Goal: Task Accomplishment & Management: Use online tool/utility

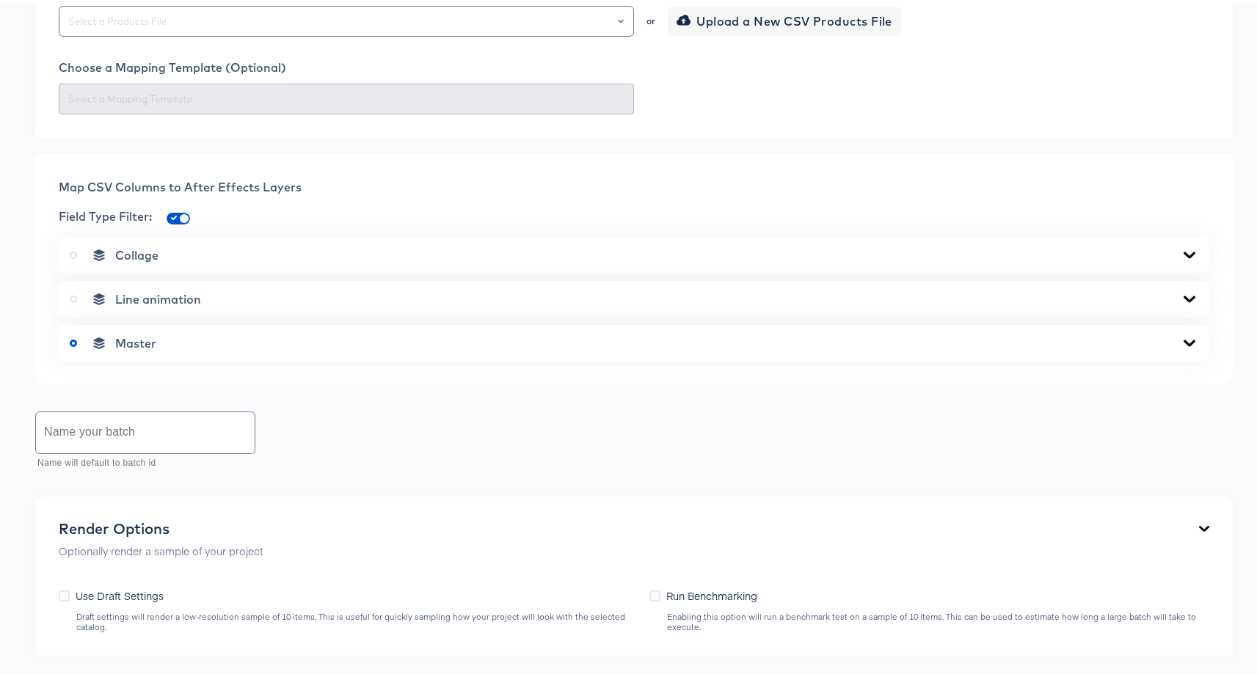
scroll to position [461, 0]
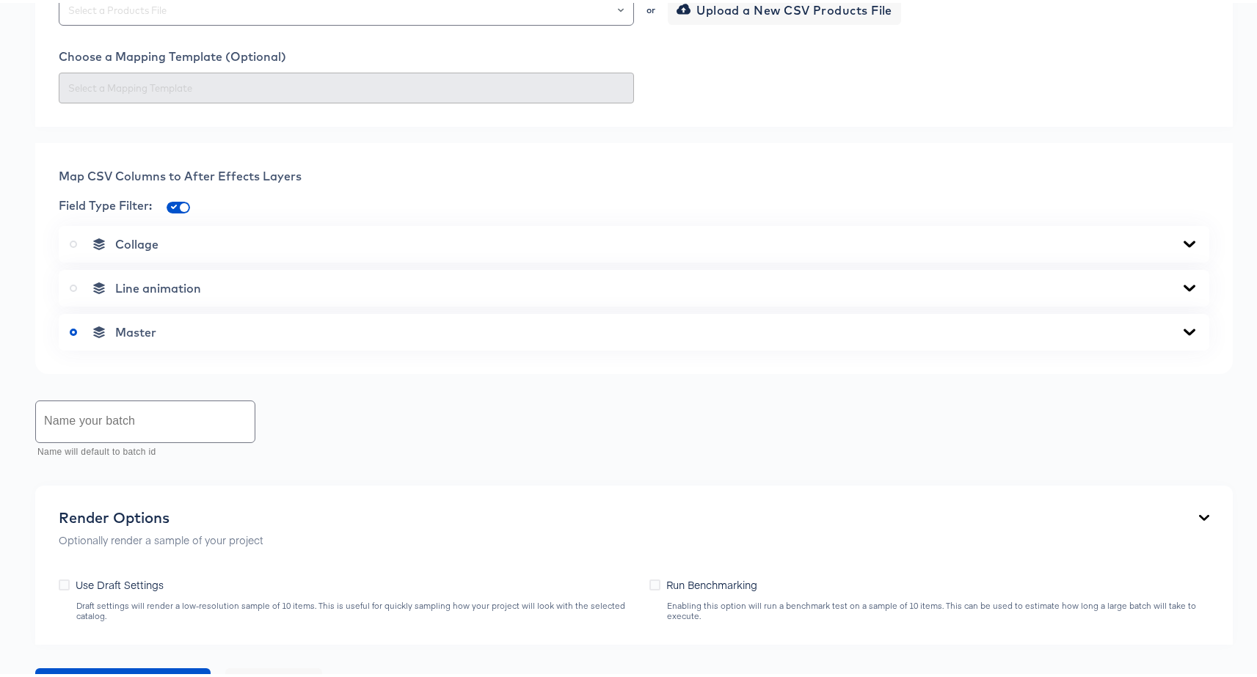
click at [368, 337] on div "Master" at bounding box center [634, 329] width 1128 height 15
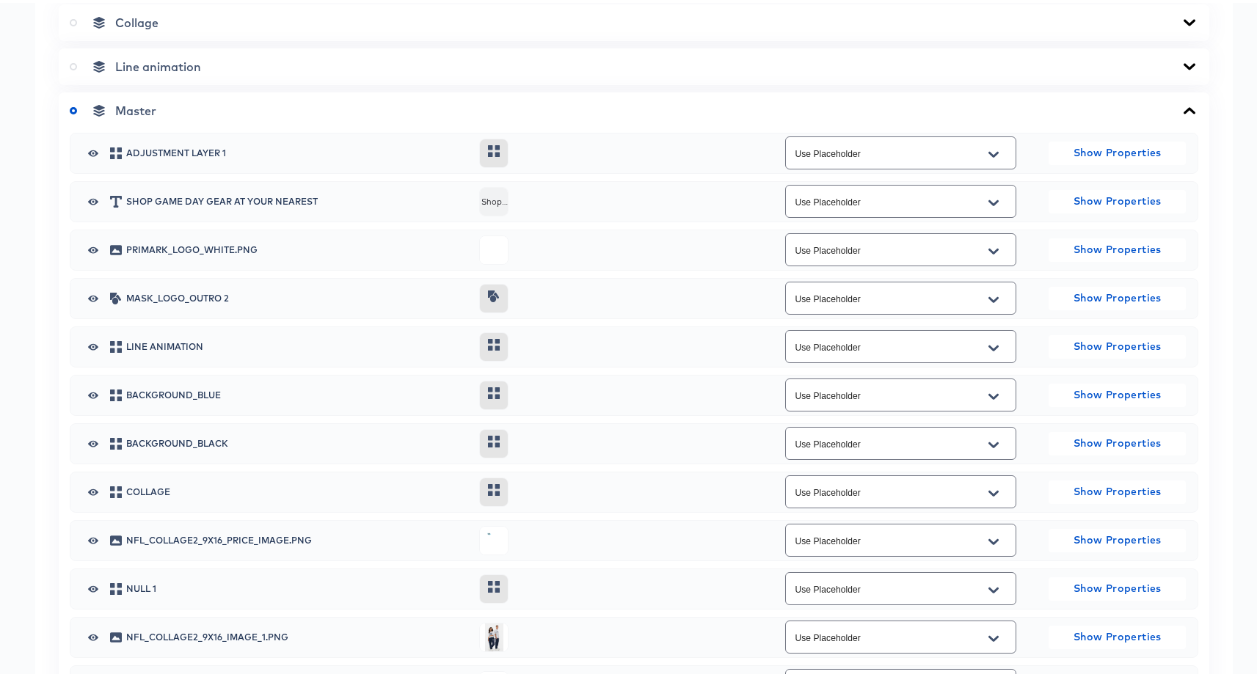
scroll to position [668, 0]
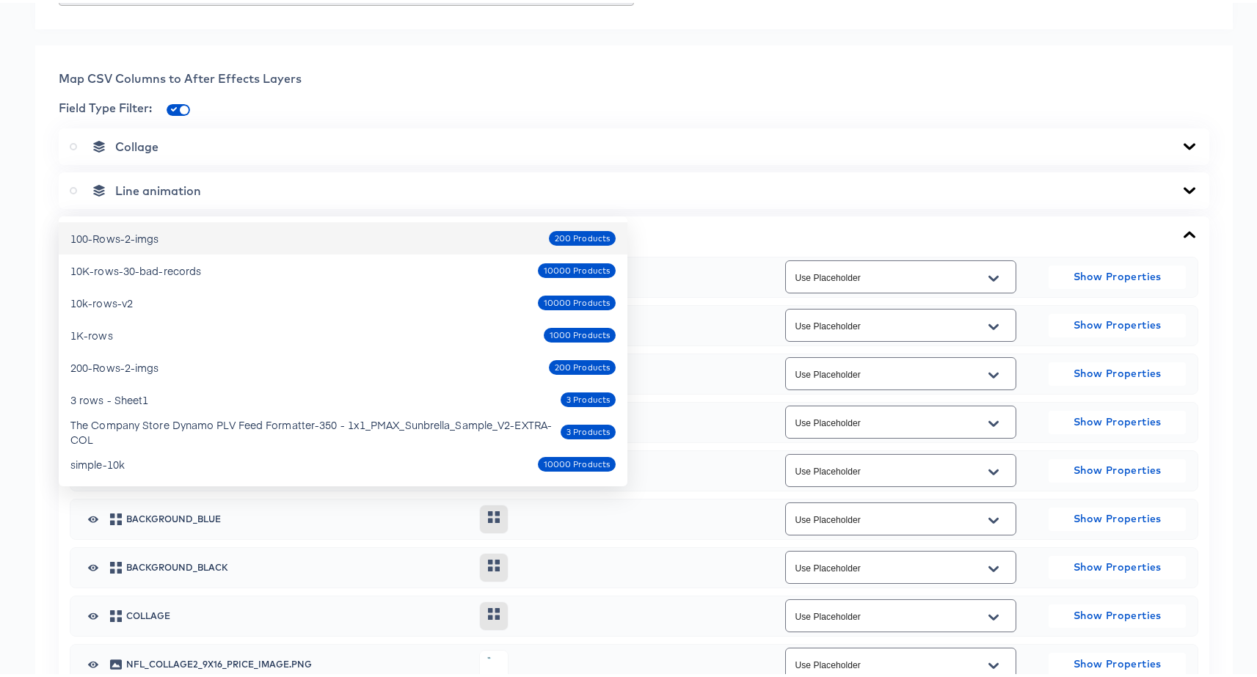
scroll to position [552, 0]
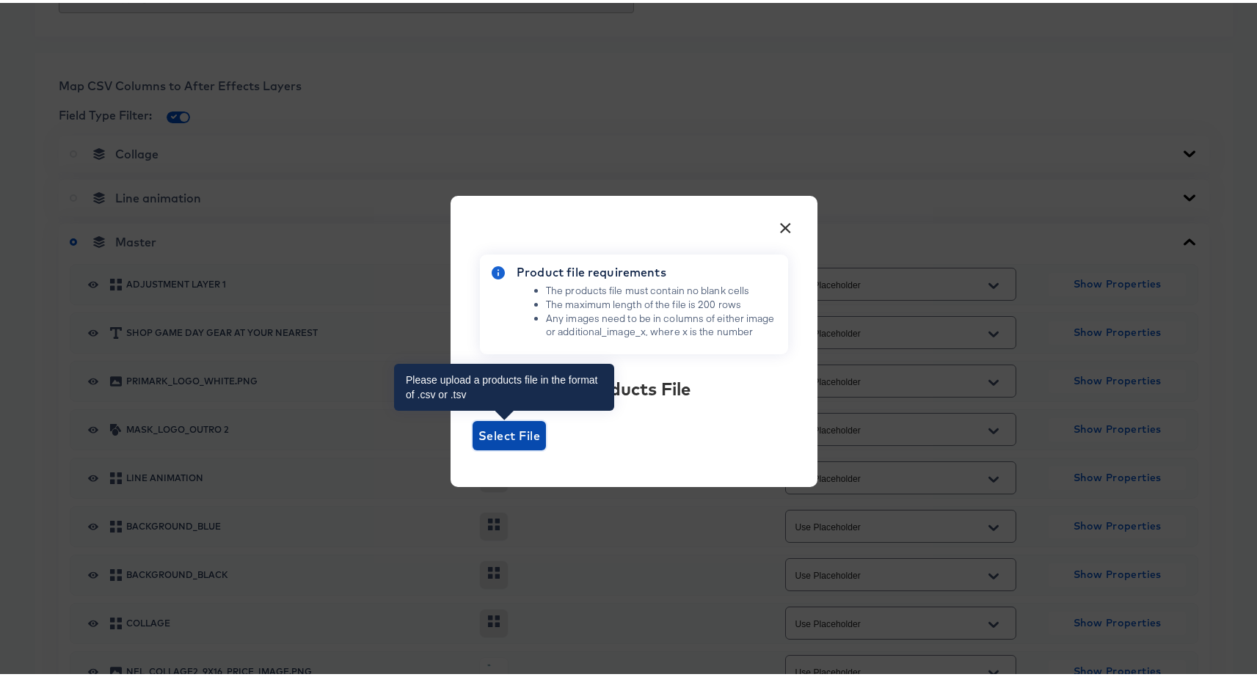
click at [495, 440] on span "Select File" at bounding box center [509, 433] width 62 height 21
click at [473, 448] on input "Select File" at bounding box center [473, 448] width 0 height 0
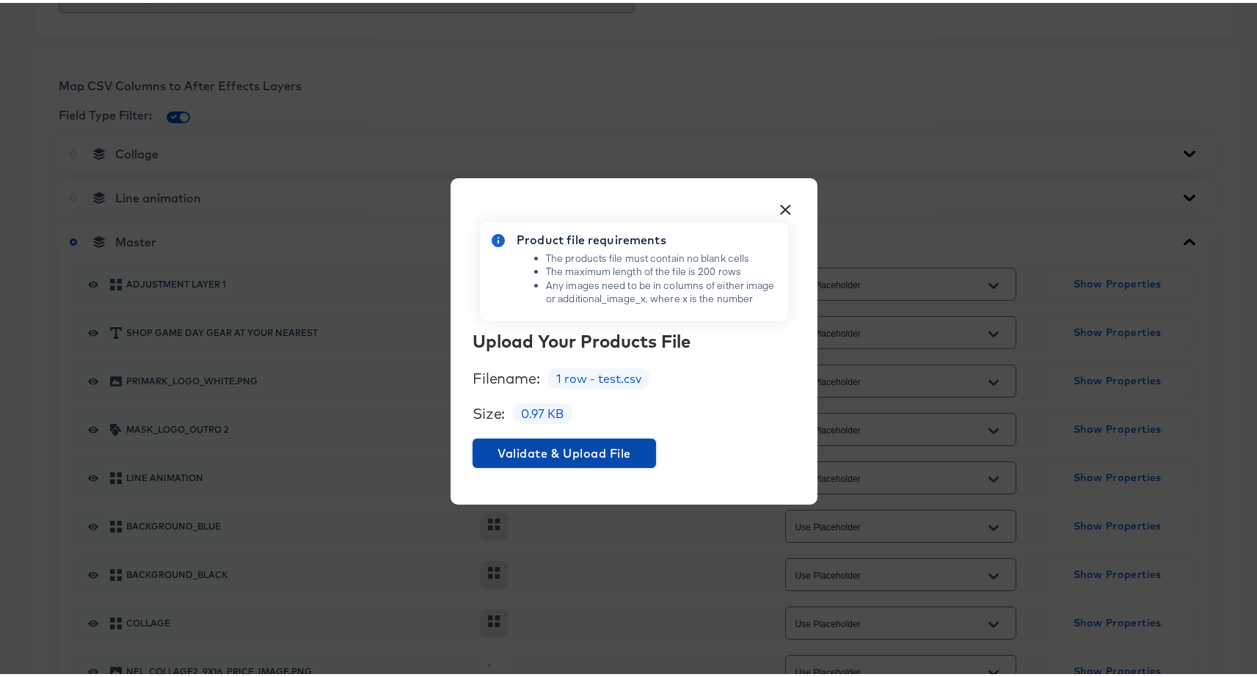
click at [541, 448] on span "Validate & Upload File" at bounding box center [564, 450] width 172 height 21
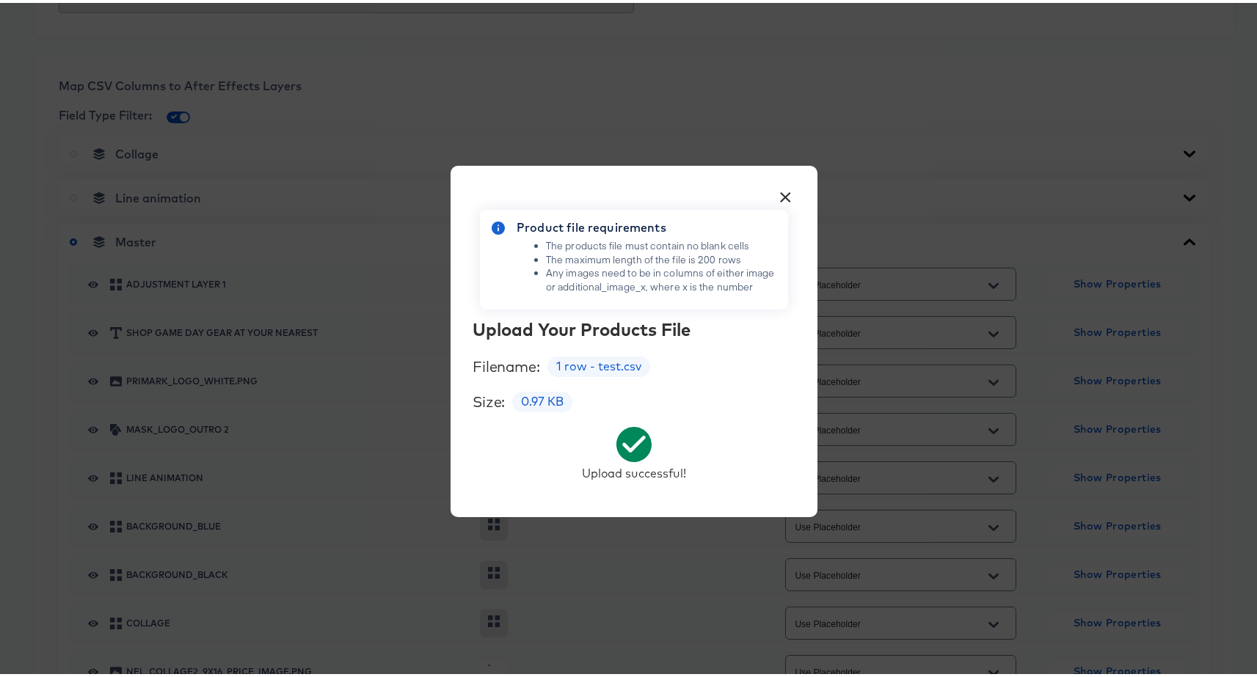
click at [777, 187] on button "×" at bounding box center [786, 191] width 26 height 26
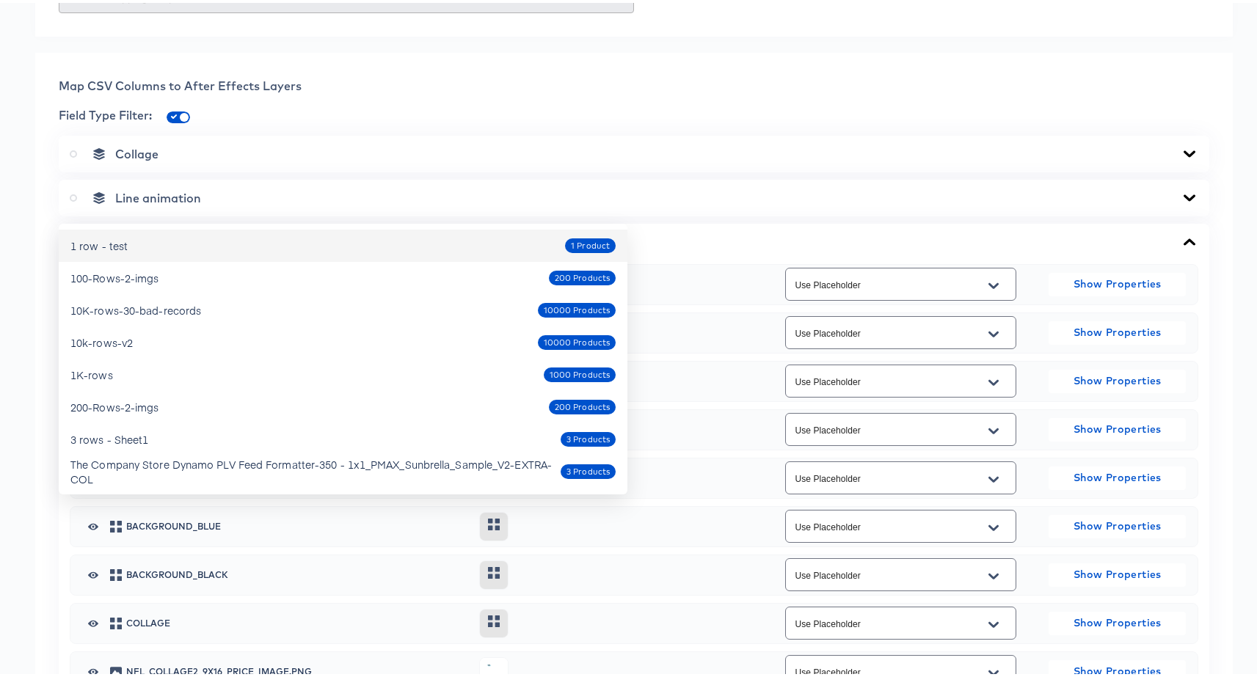
click at [298, 238] on div "1 row - test 1 Product" at bounding box center [342, 242] width 545 height 23
type input "1 row - test"
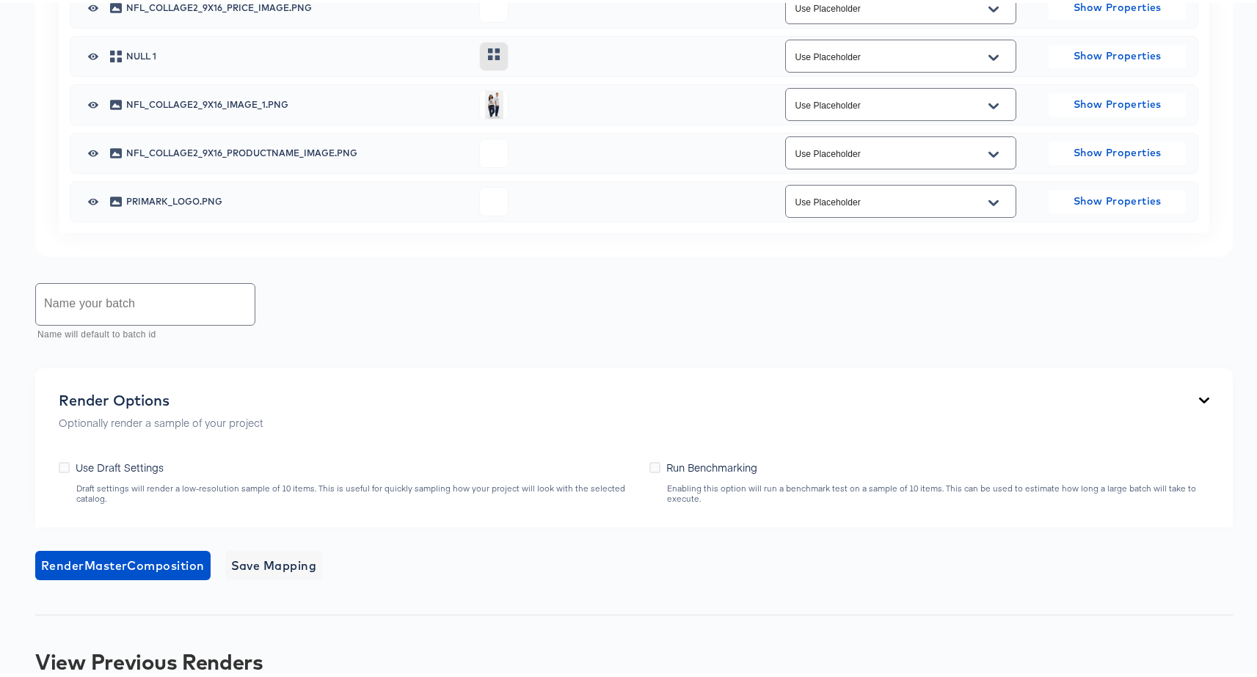
scroll to position [1564, 0]
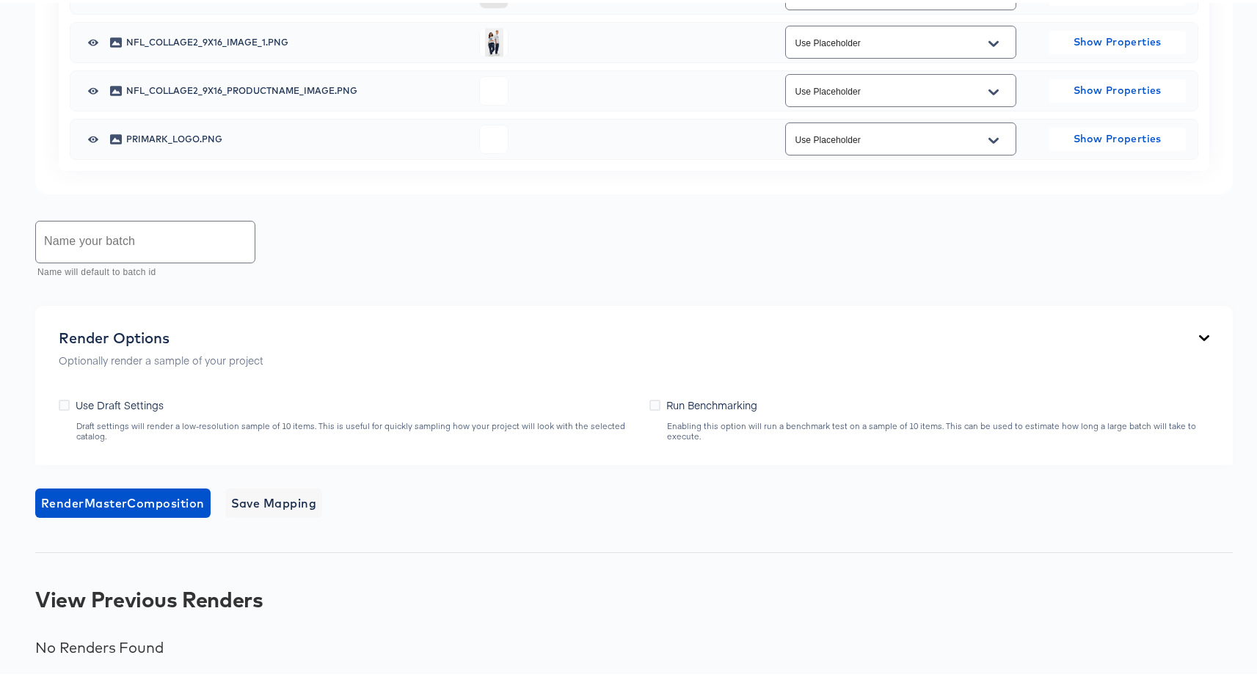
click at [103, 249] on input "text" at bounding box center [145, 239] width 219 height 41
click at [175, 506] on span "Render Master Composition" at bounding box center [123, 500] width 164 height 21
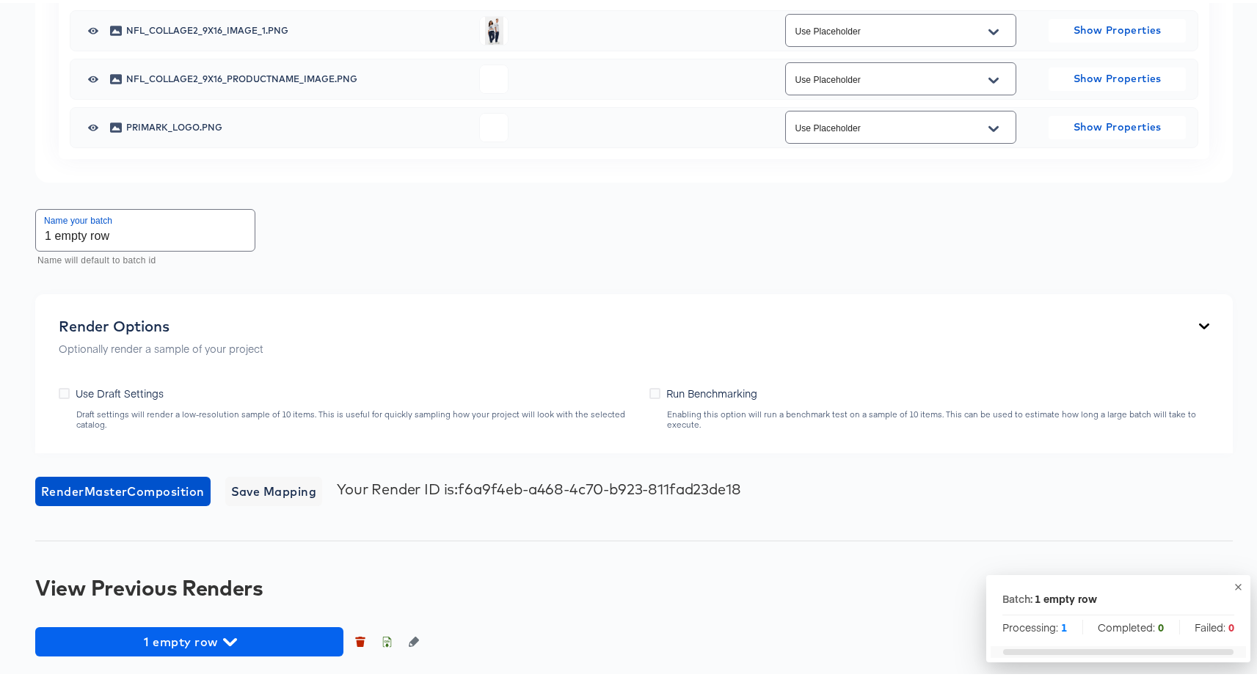
scroll to position [1575, 0]
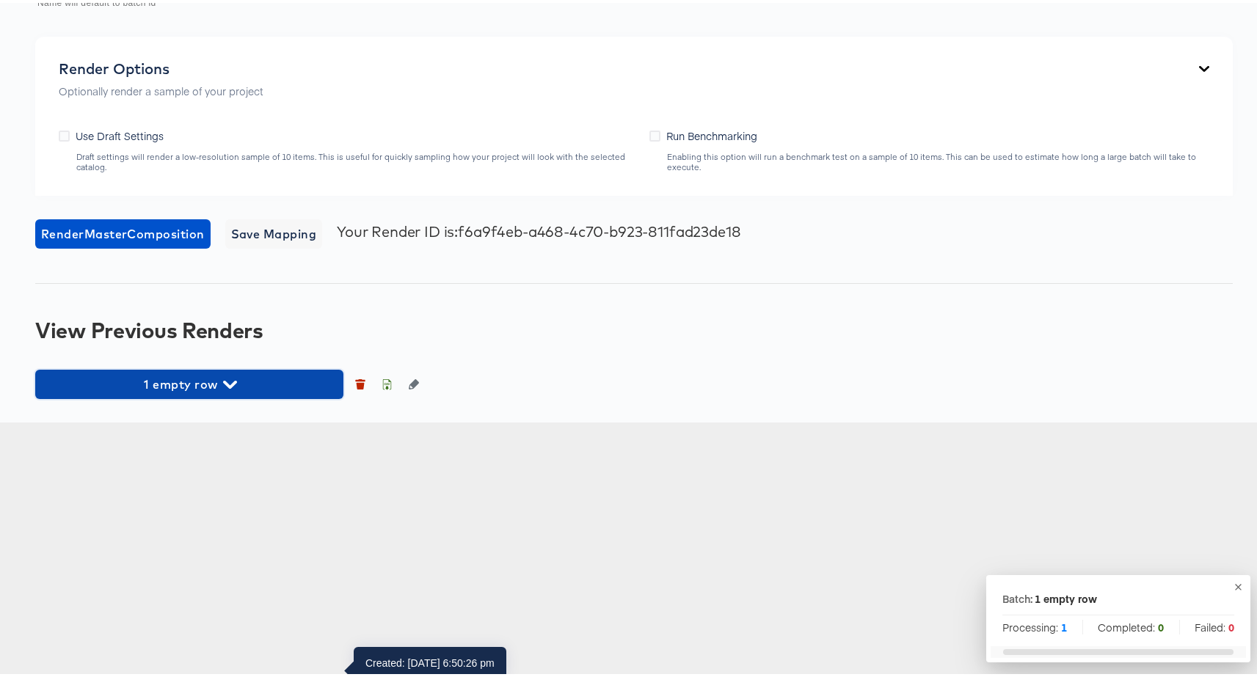
click at [252, 392] on span "1 empty row" at bounding box center [189, 381] width 293 height 21
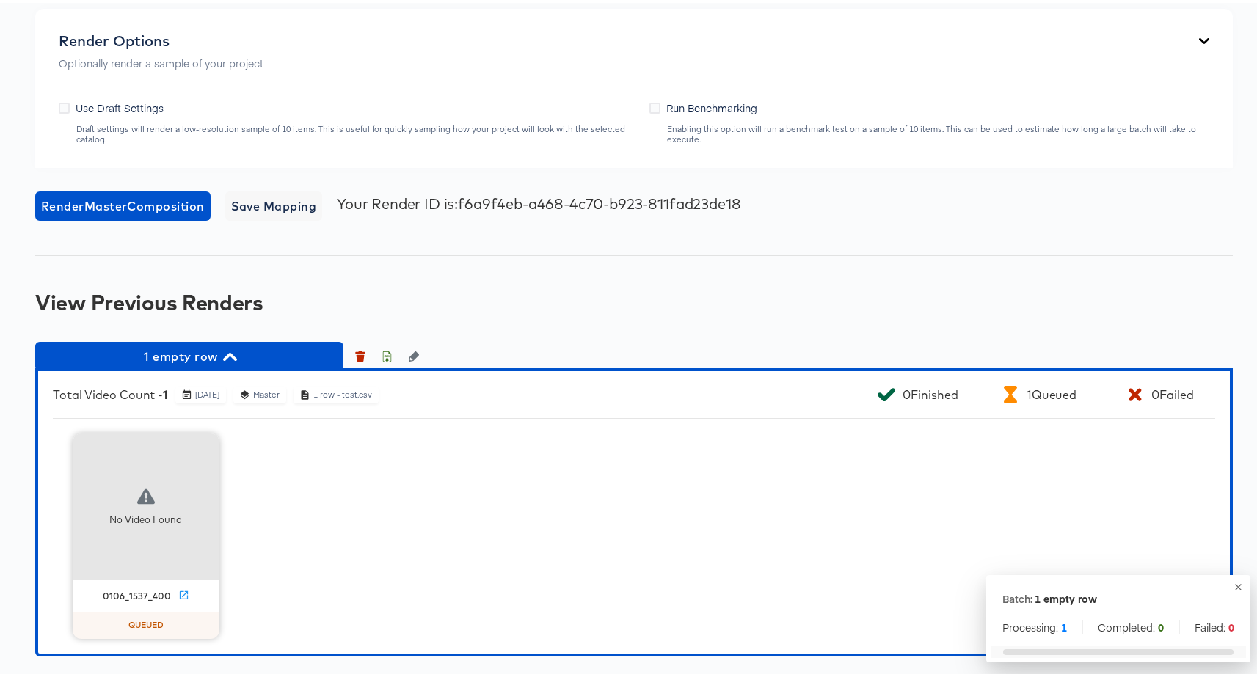
scroll to position [1809, 0]
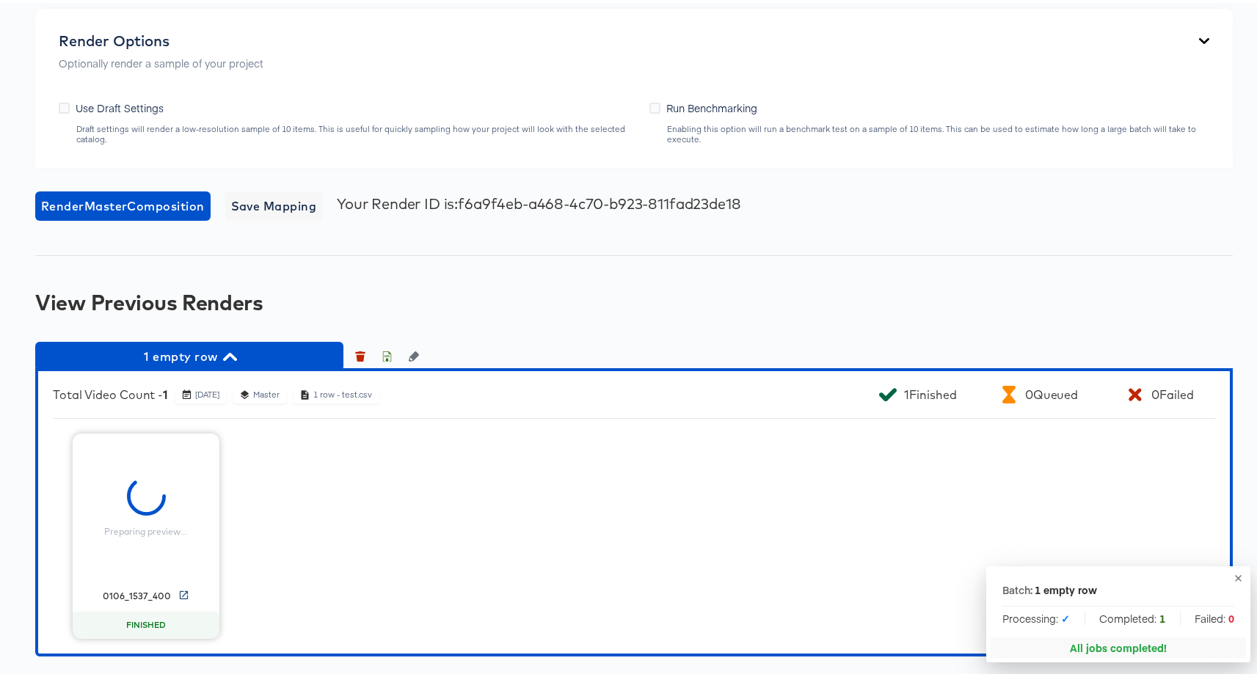
click at [178, 598] on icon at bounding box center [183, 592] width 11 height 11
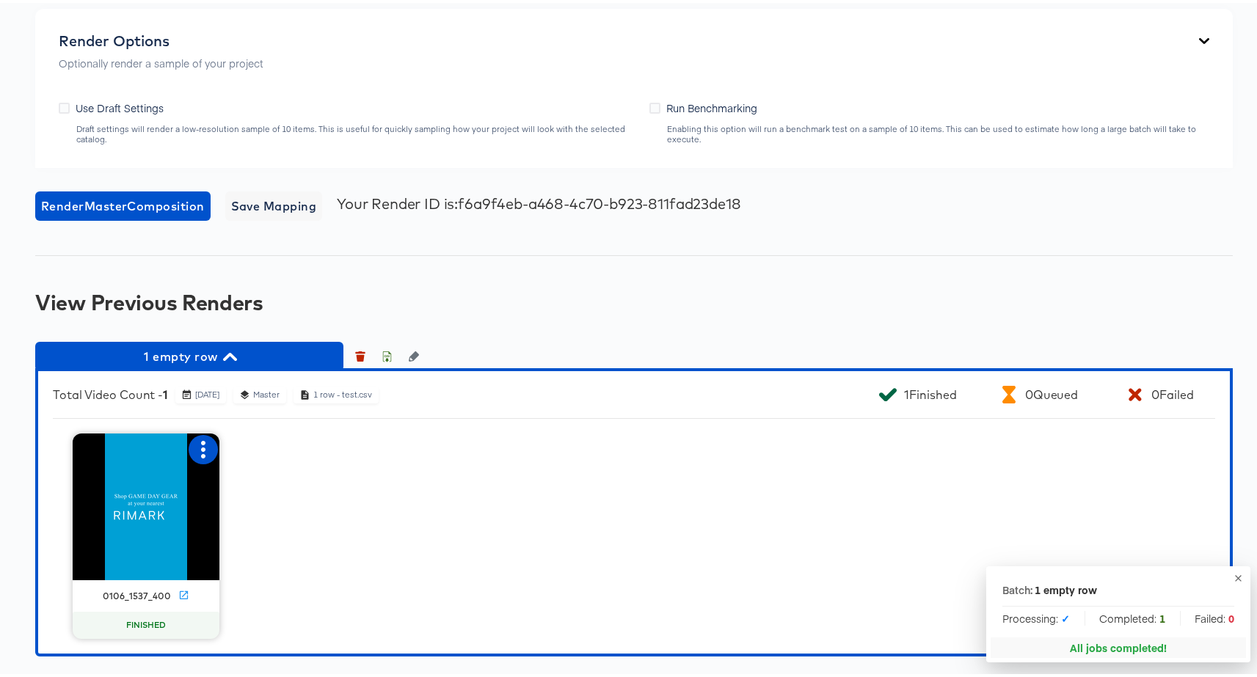
click at [201, 456] on icon "button" at bounding box center [203, 447] width 4 height 18
click at [253, 489] on div "Set as failed" at bounding box center [276, 474] width 110 height 29
click at [194, 456] on icon "button" at bounding box center [203, 447] width 18 height 18
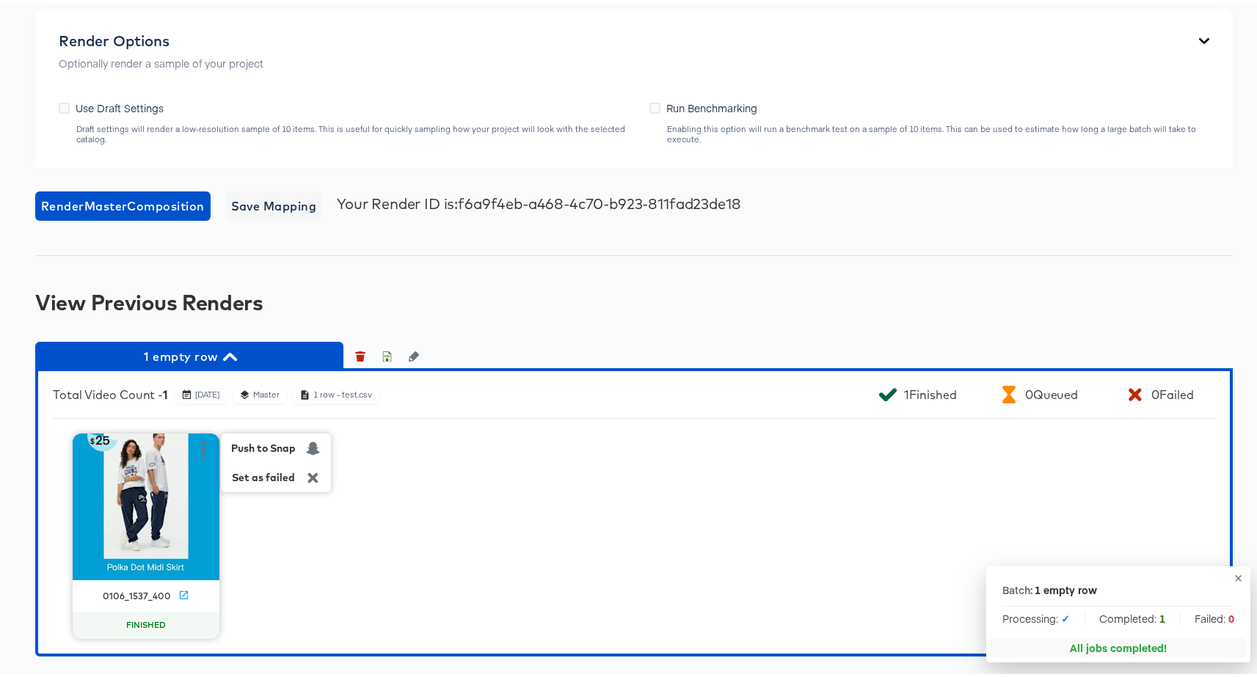
click at [469, 529] on div "Push to Snap Set as failed 0106_1537_400 FINISHED" at bounding box center [634, 533] width 1162 height 205
click at [363, 359] on icon "button" at bounding box center [361, 355] width 8 height 7
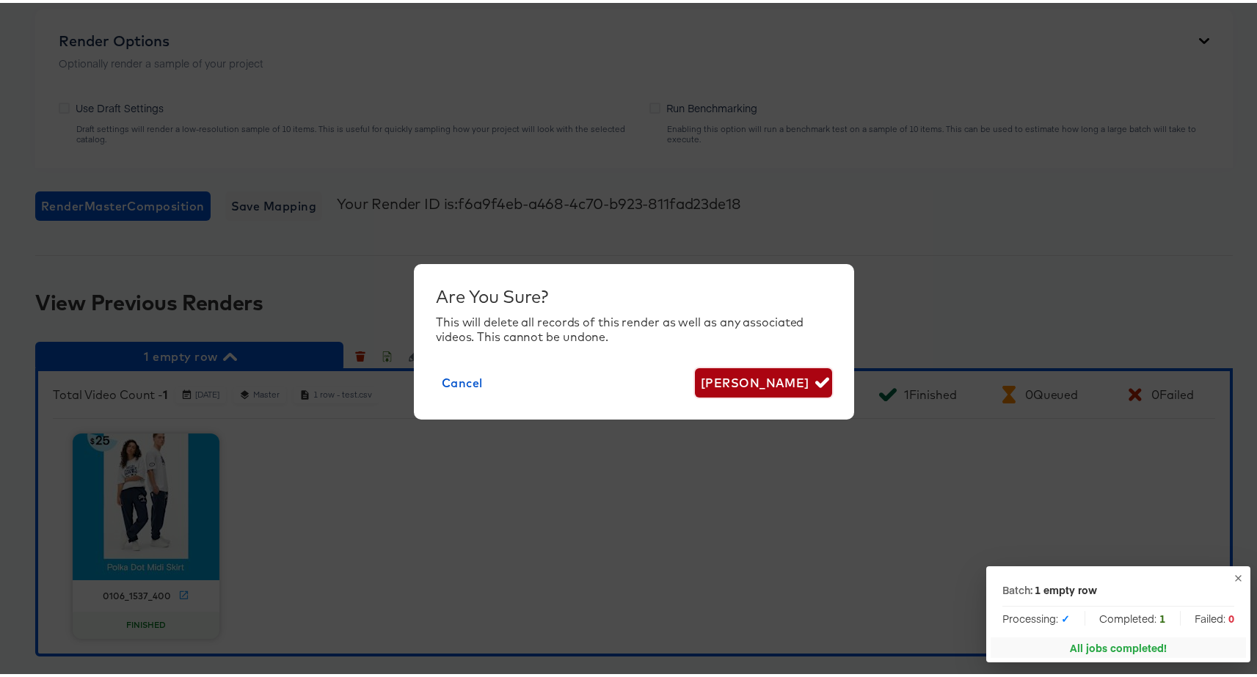
click at [730, 383] on span "Delete Render" at bounding box center [763, 380] width 125 height 21
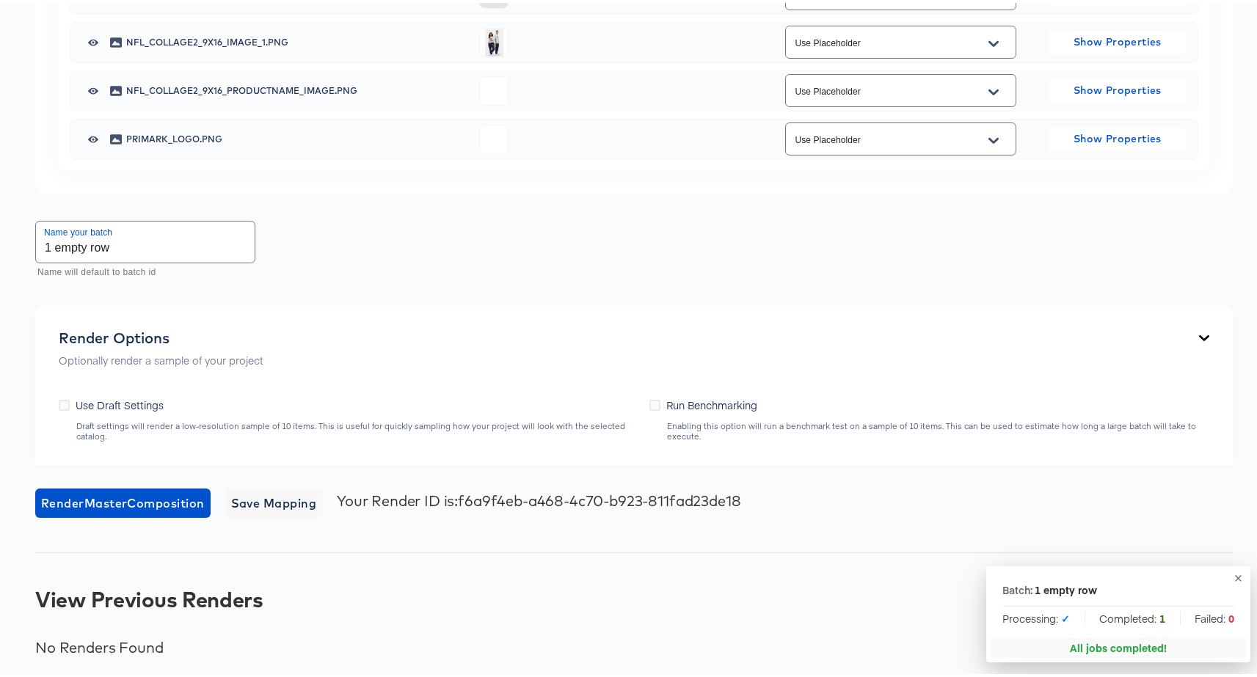
scroll to position [1564, 0]
click at [84, 508] on span "Render Master Composition" at bounding box center [123, 500] width 164 height 21
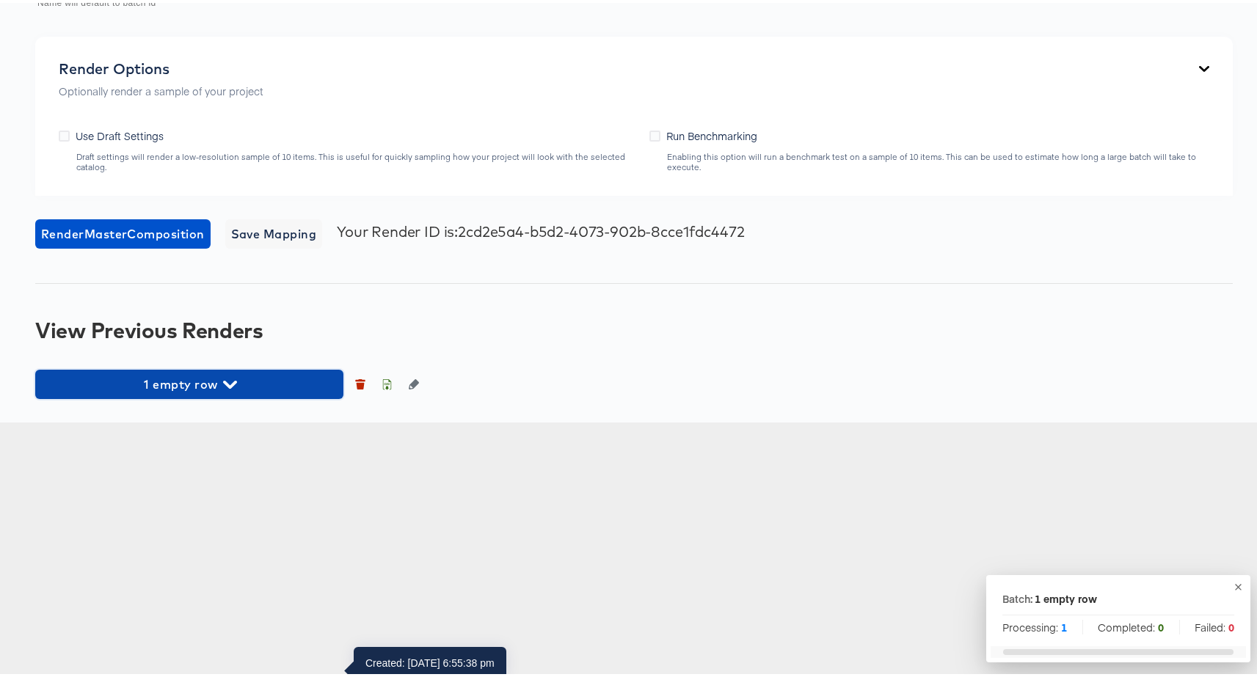
click at [250, 392] on span "1 empty row" at bounding box center [189, 381] width 293 height 21
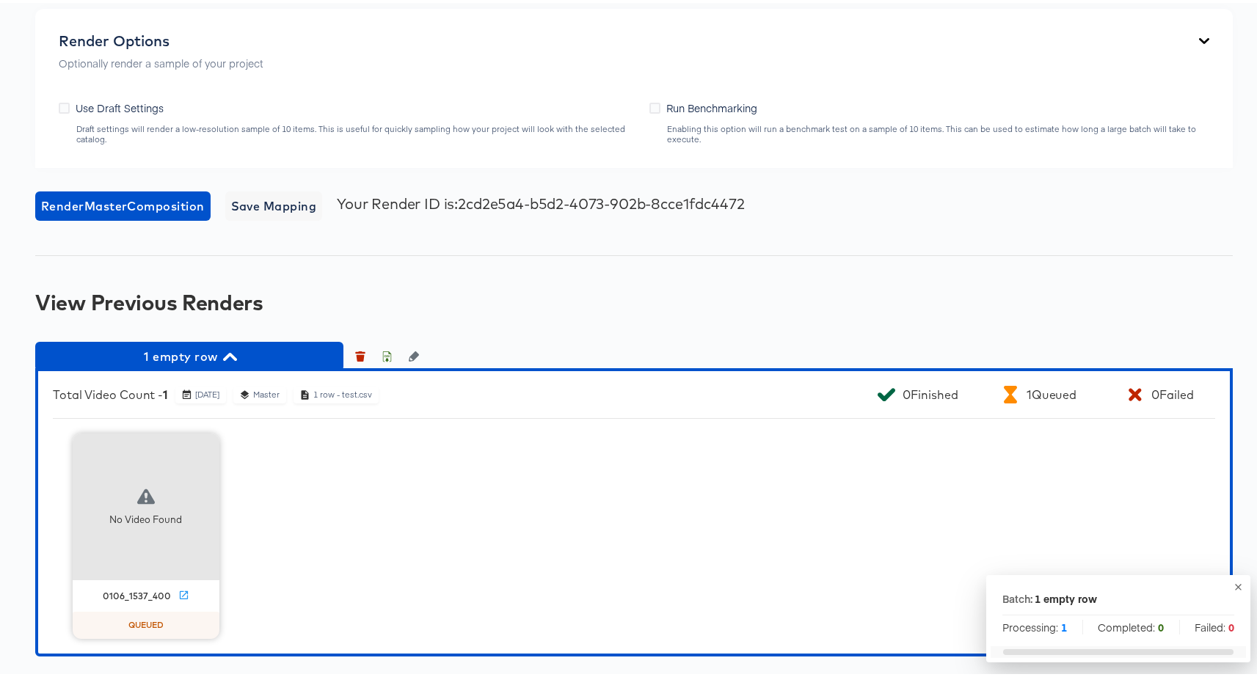
scroll to position [1861, 0]
click at [252, 360] on span "1 empty row" at bounding box center [189, 353] width 293 height 21
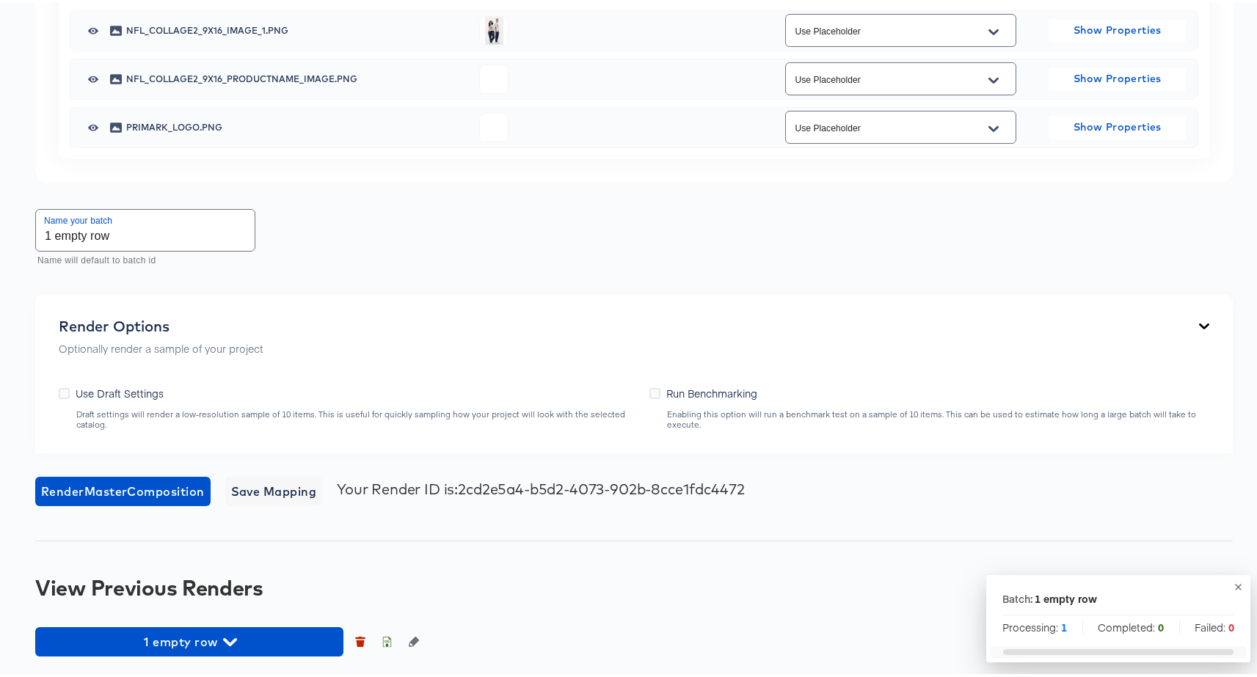
scroll to position [1575, 0]
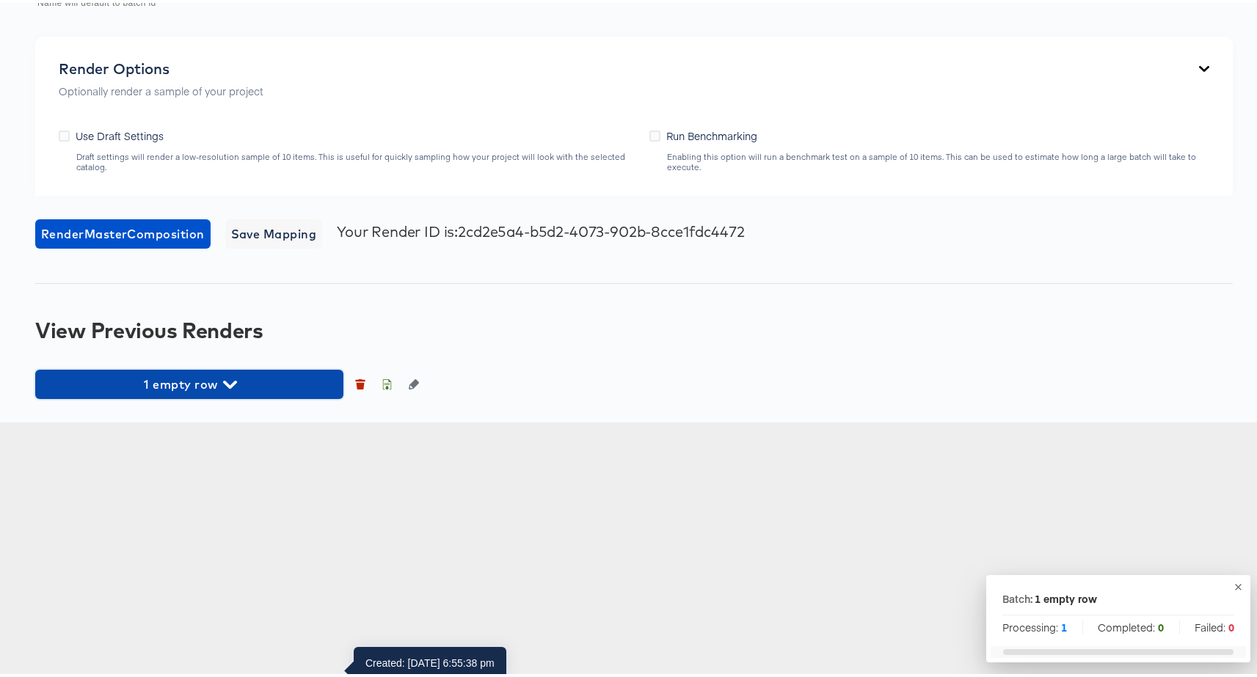
click at [258, 392] on span "1 empty row" at bounding box center [189, 381] width 293 height 21
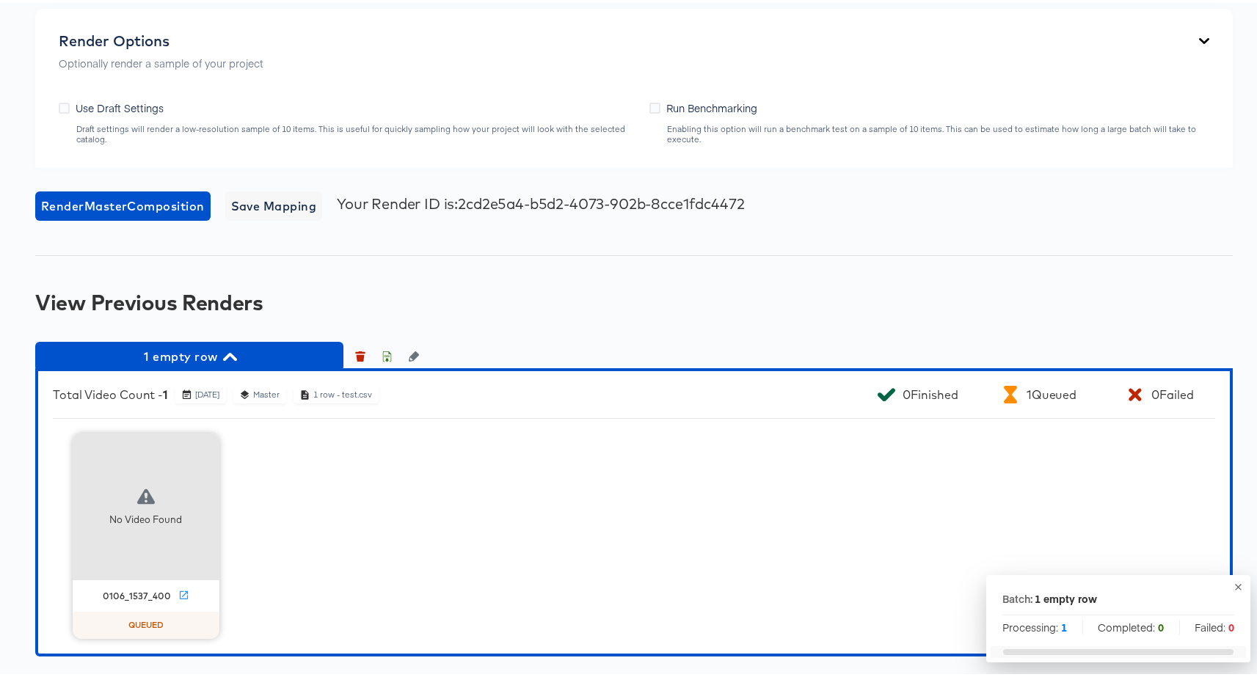
scroll to position [1861, 0]
click at [224, 364] on span "1 empty row" at bounding box center [189, 353] width 293 height 21
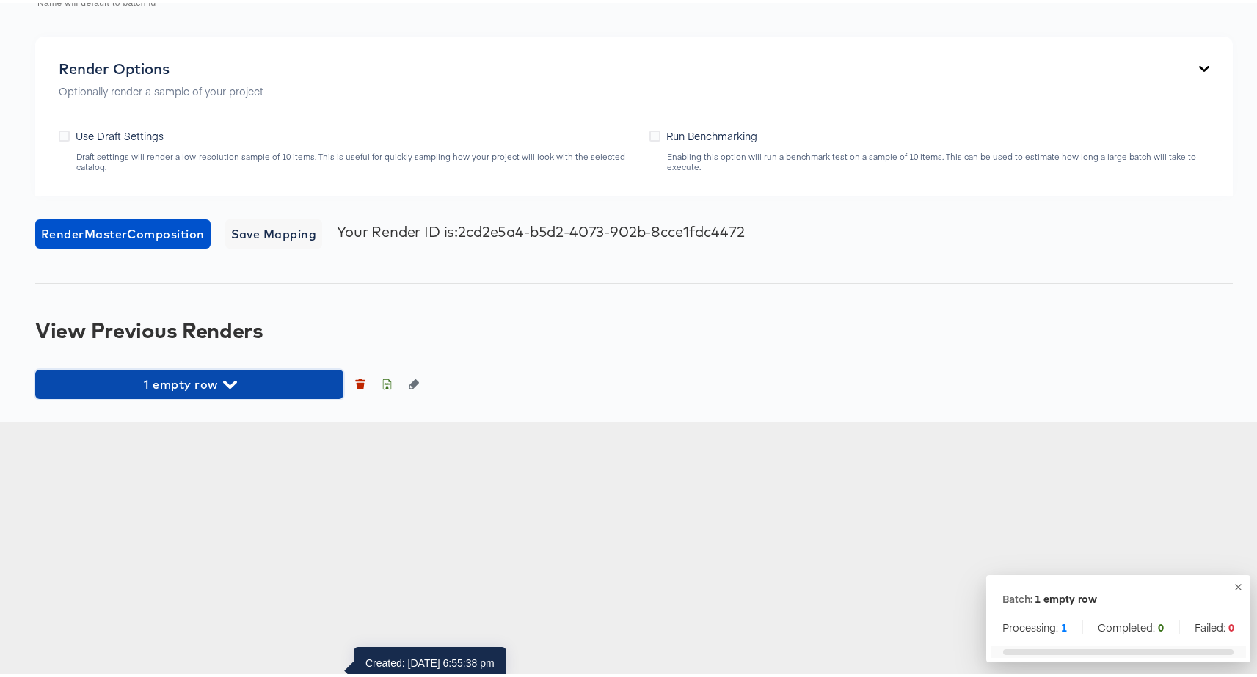
click at [285, 392] on span "1 empty row" at bounding box center [189, 381] width 293 height 21
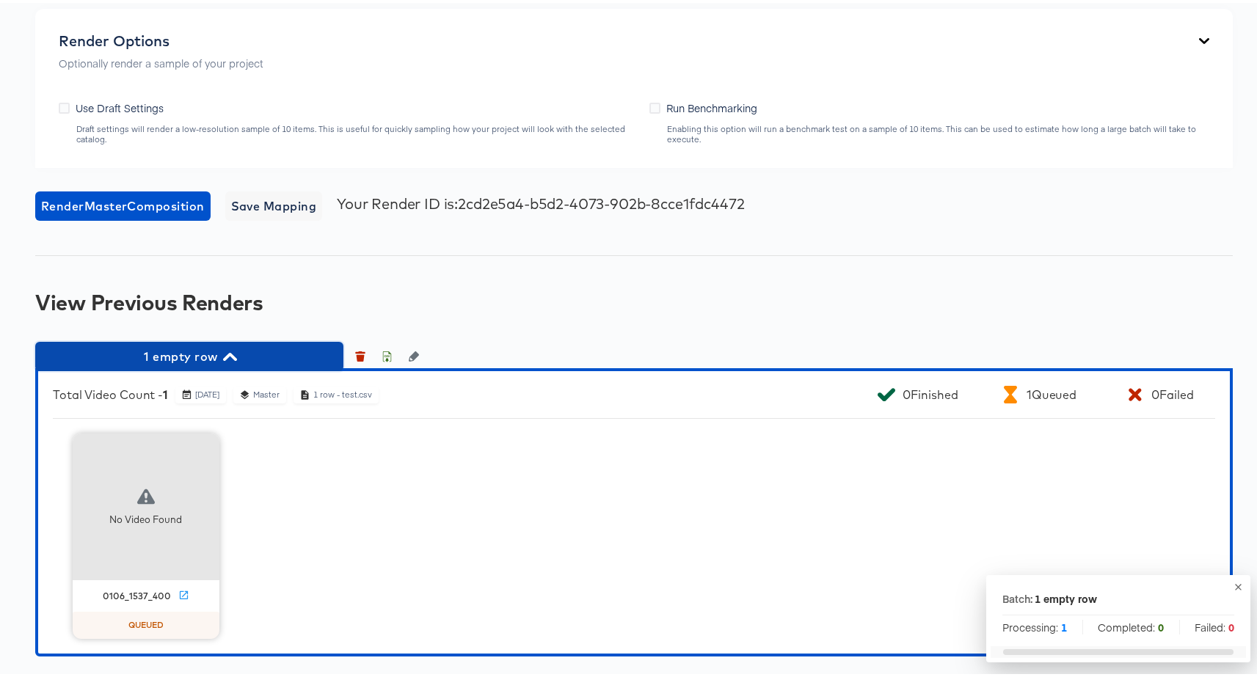
click at [250, 347] on span "1 empty row" at bounding box center [189, 353] width 293 height 21
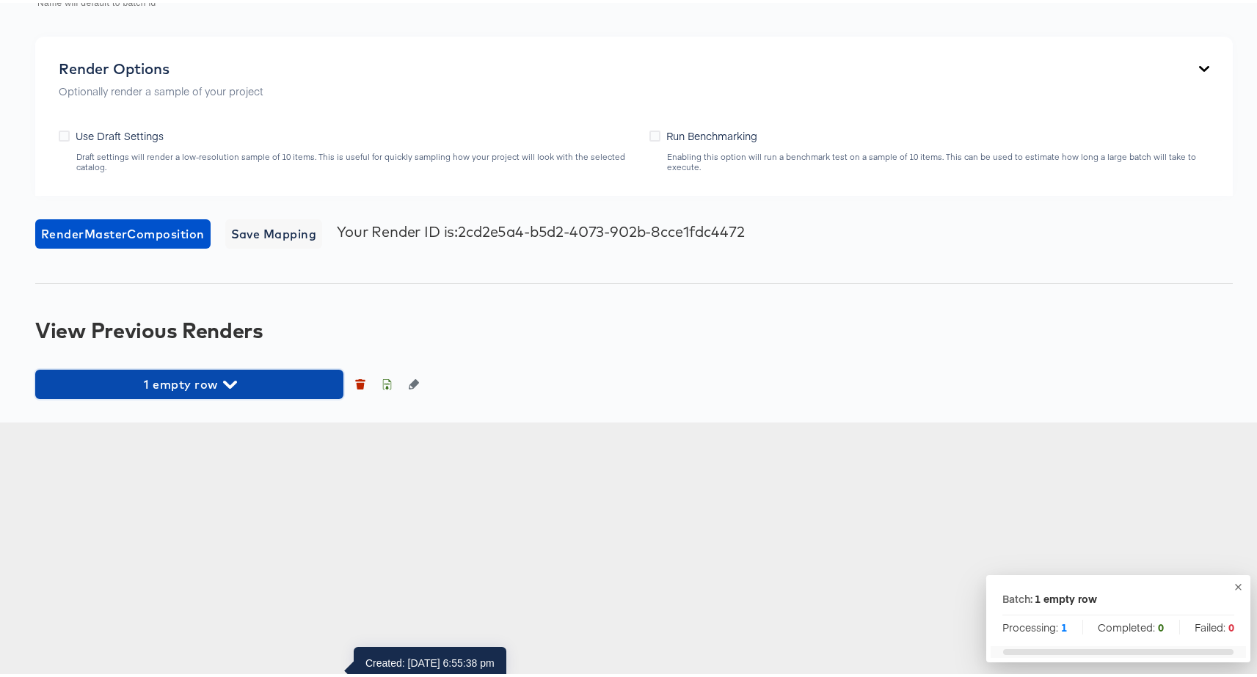
click at [240, 392] on span "1 empty row" at bounding box center [189, 381] width 293 height 21
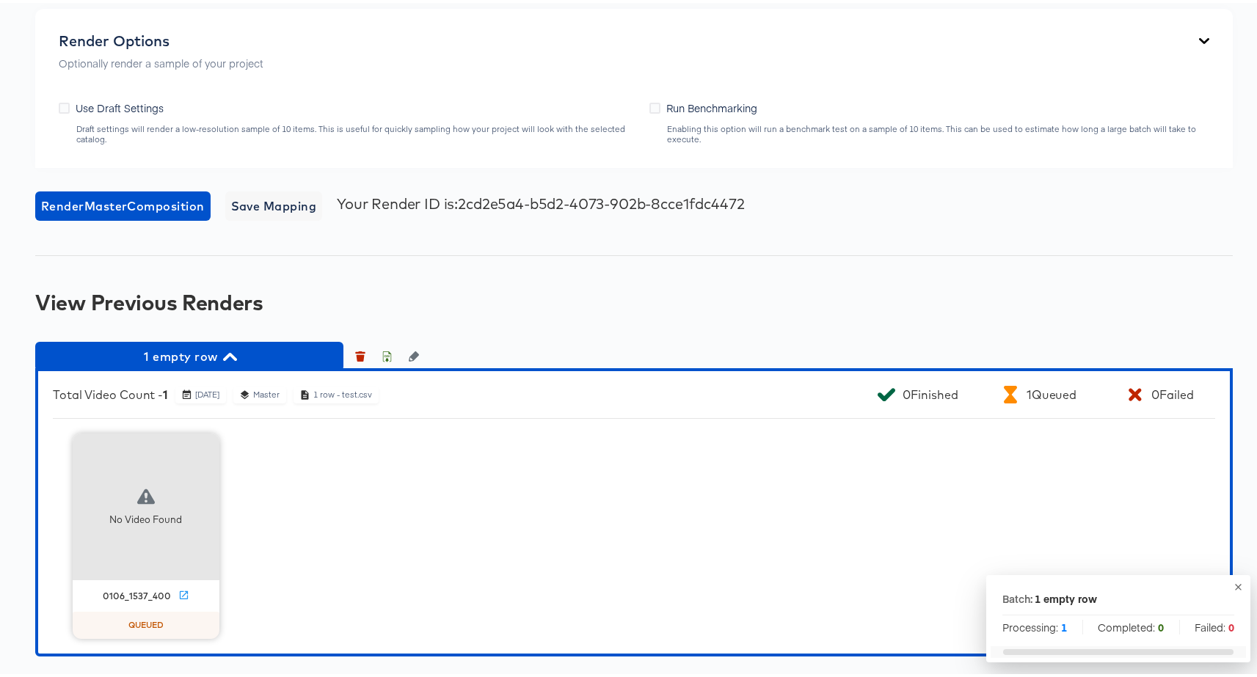
scroll to position [1700, 0]
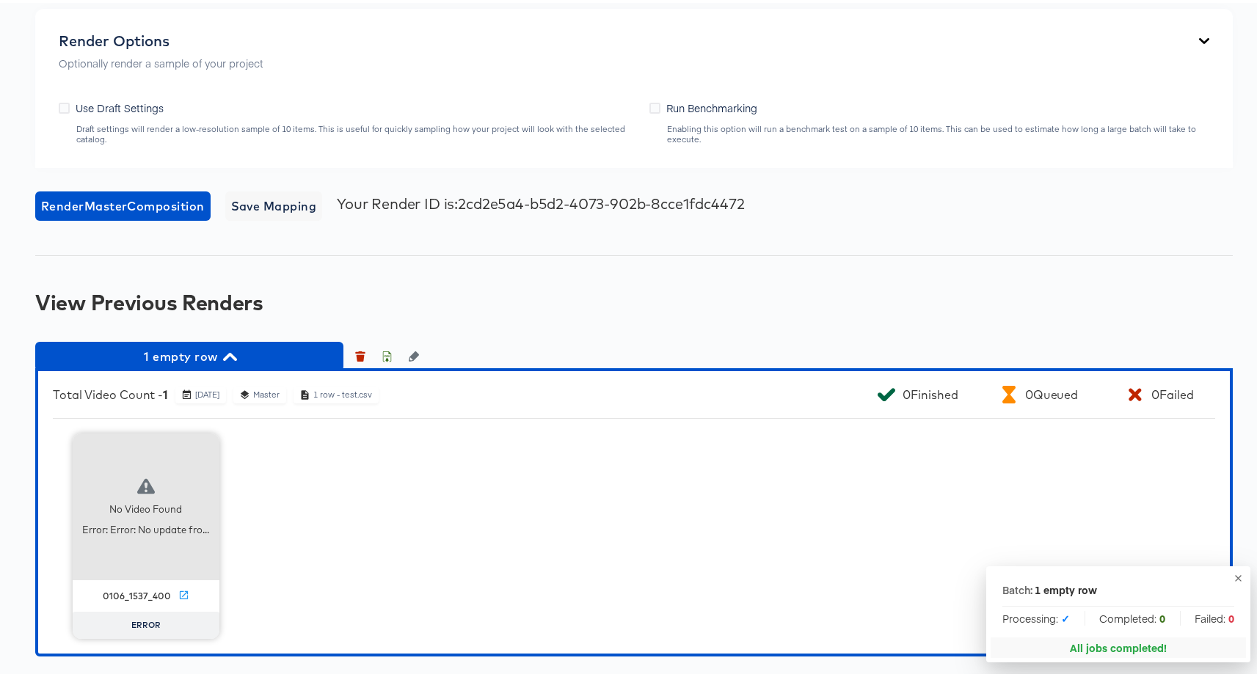
click at [196, 364] on span "1 empty row" at bounding box center [189, 353] width 293 height 21
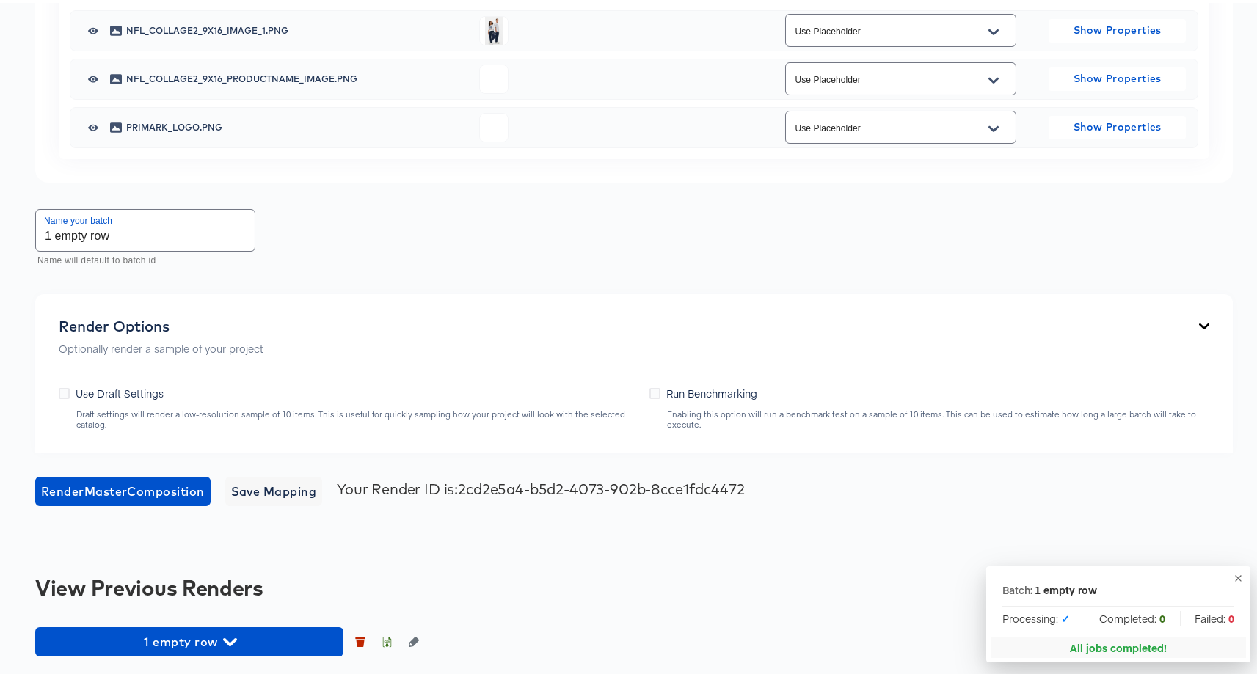
scroll to position [1575, 0]
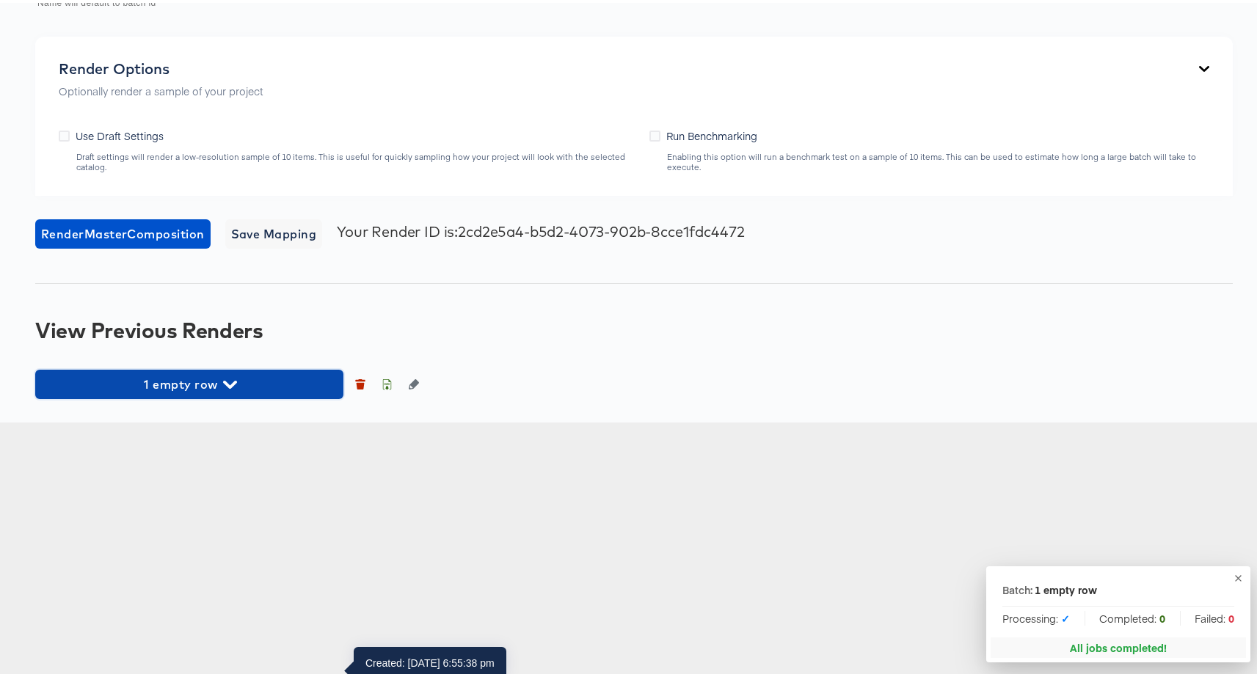
drag, startPoint x: 236, startPoint y: 646, endPoint x: 237, endPoint y: 614, distance: 32.3
click at [236, 392] on span "1 empty row" at bounding box center [189, 381] width 293 height 21
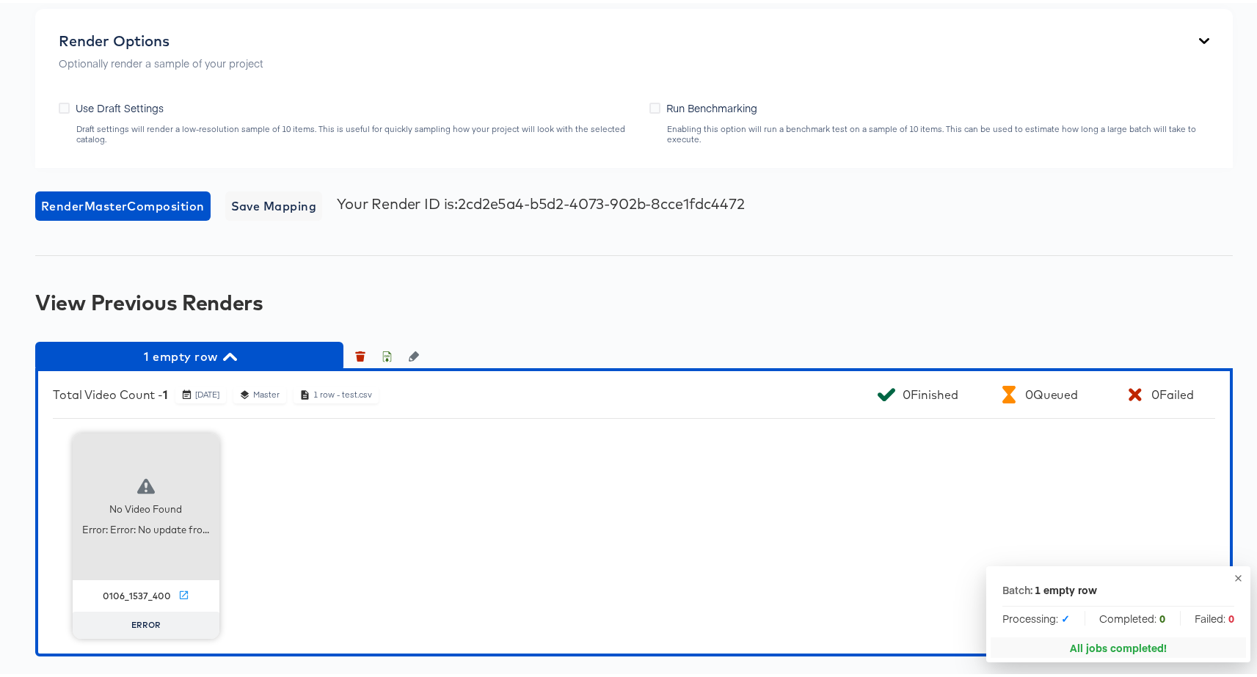
scroll to position [1861, 0]
drag, startPoint x: 222, startPoint y: 357, endPoint x: 219, endPoint y: 375, distance: 17.9
click at [222, 357] on span "1 empty row" at bounding box center [189, 353] width 293 height 21
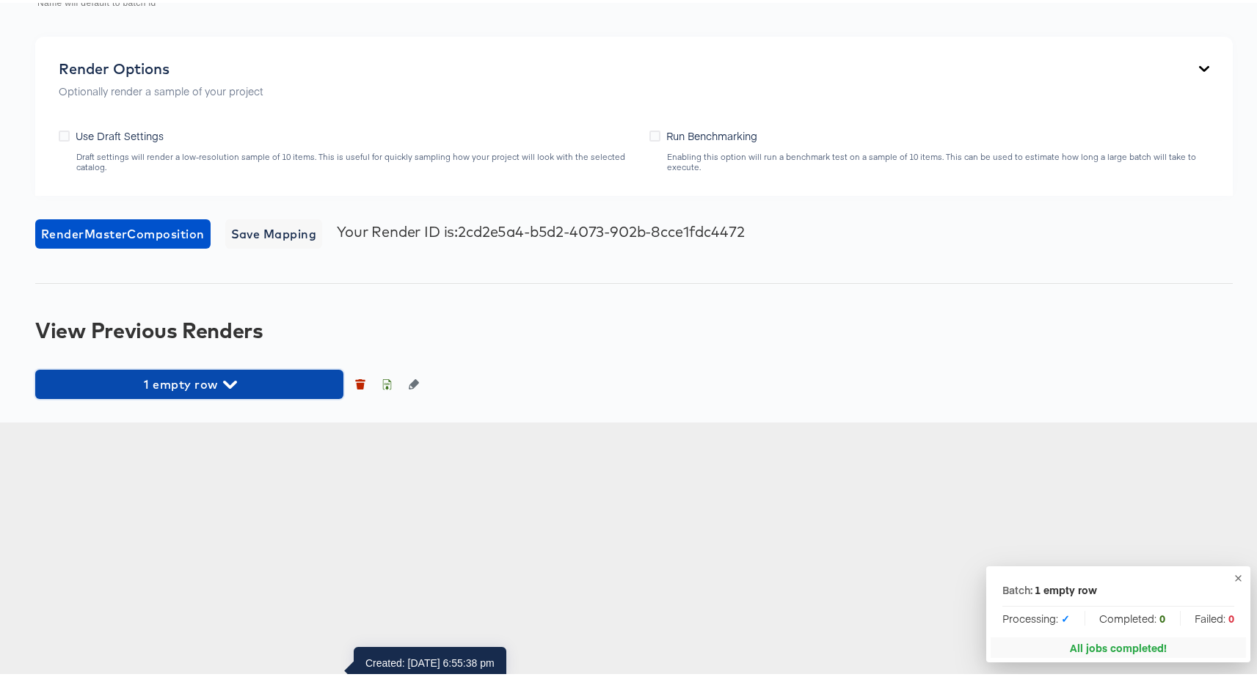
click at [198, 392] on span "1 empty row" at bounding box center [189, 381] width 293 height 21
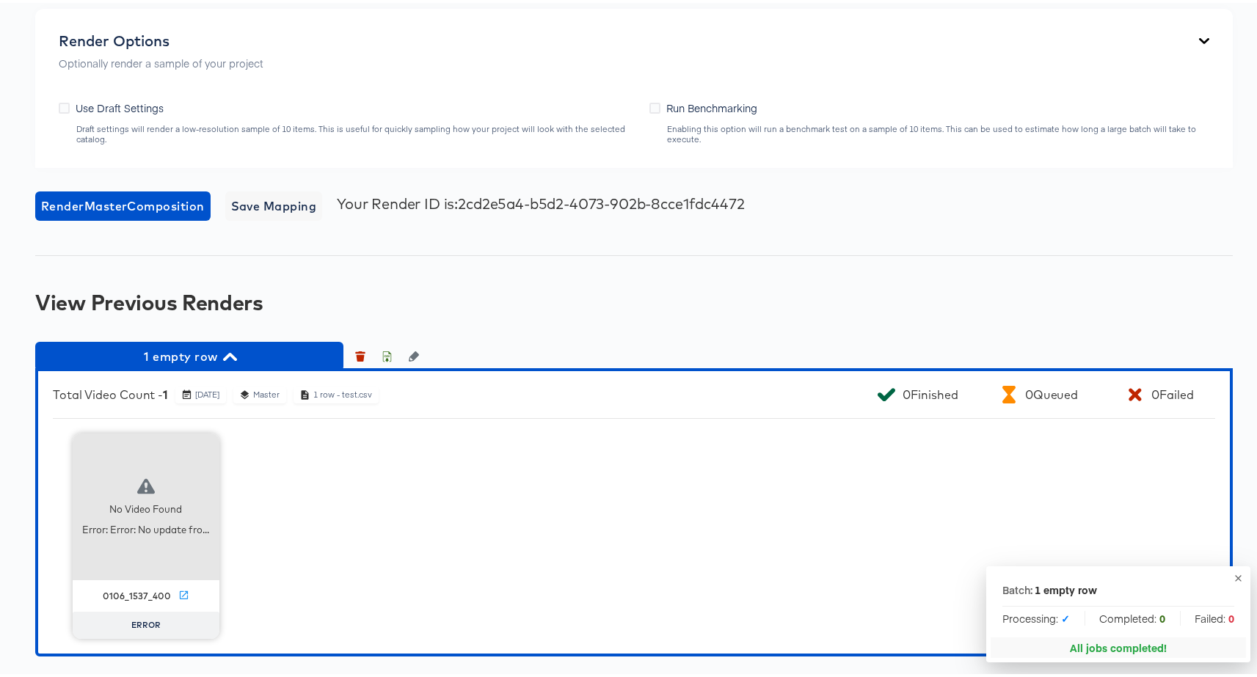
scroll to position [1861, 0]
click at [178, 591] on icon at bounding box center [183, 592] width 11 height 11
click at [200, 445] on icon "button" at bounding box center [203, 447] width 18 height 18
click at [244, 447] on div "Retry" at bounding box center [258, 445] width 29 height 12
click at [1233, 577] on icon "button" at bounding box center [1238, 575] width 11 height 11
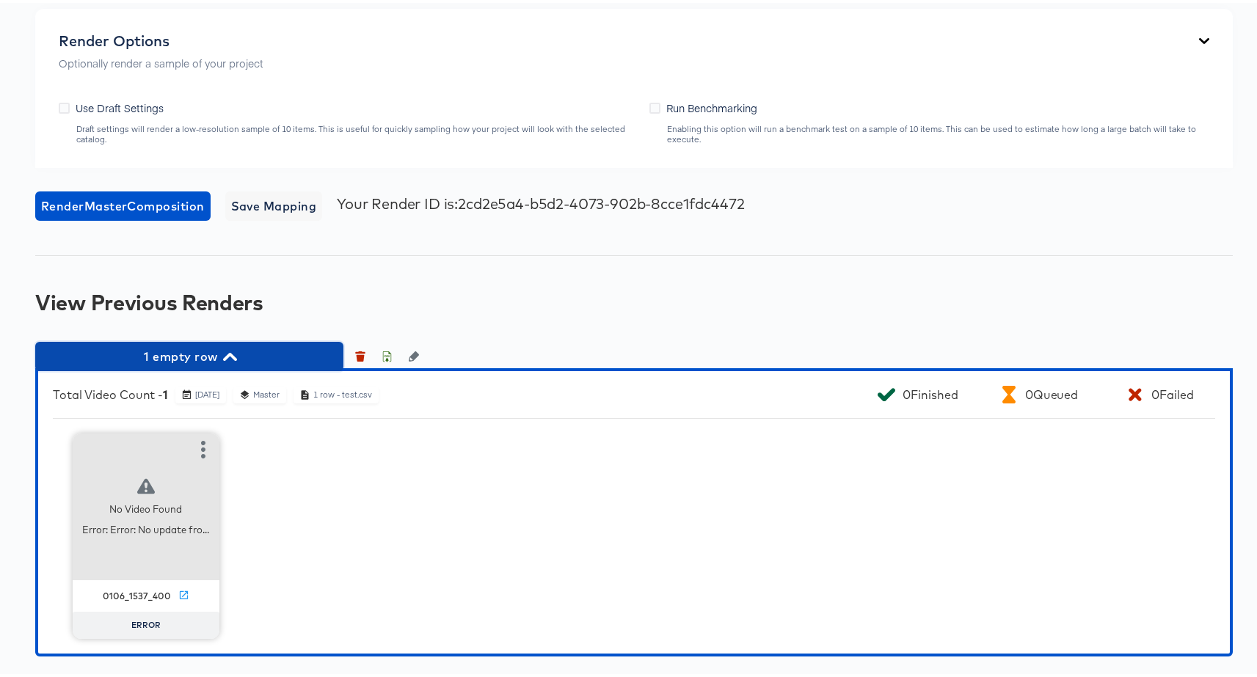
click at [219, 344] on span "1 empty row" at bounding box center [189, 353] width 293 height 21
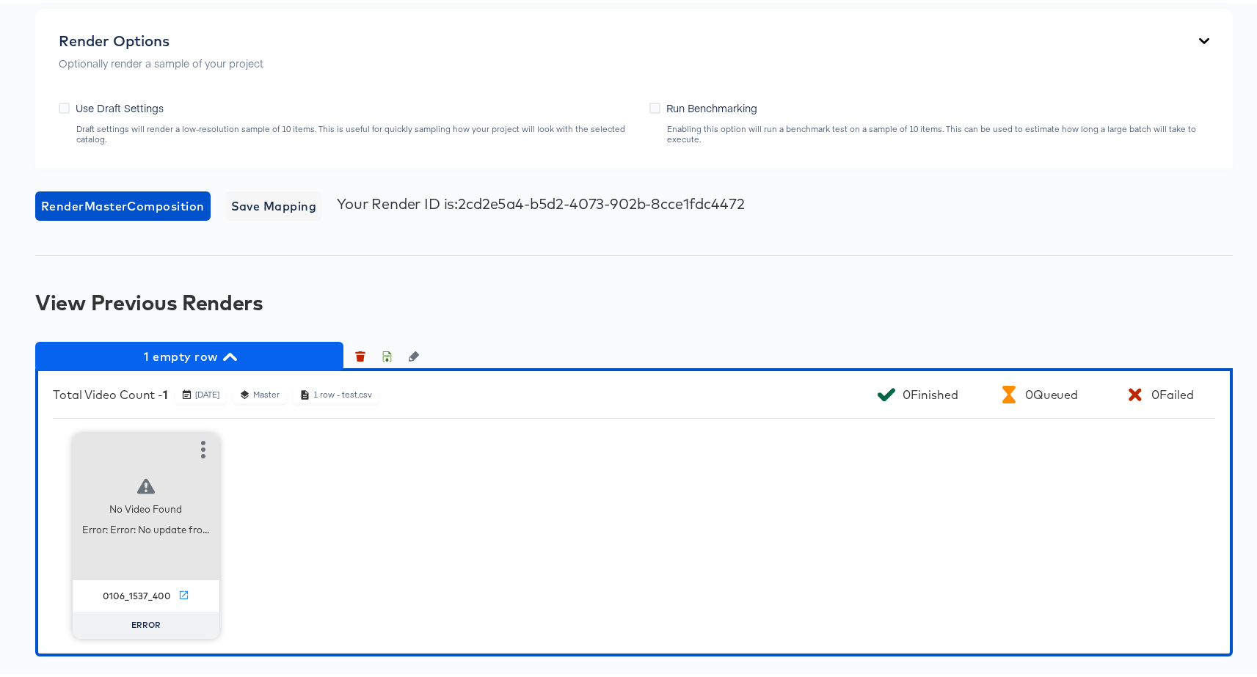
scroll to position [1575, 0]
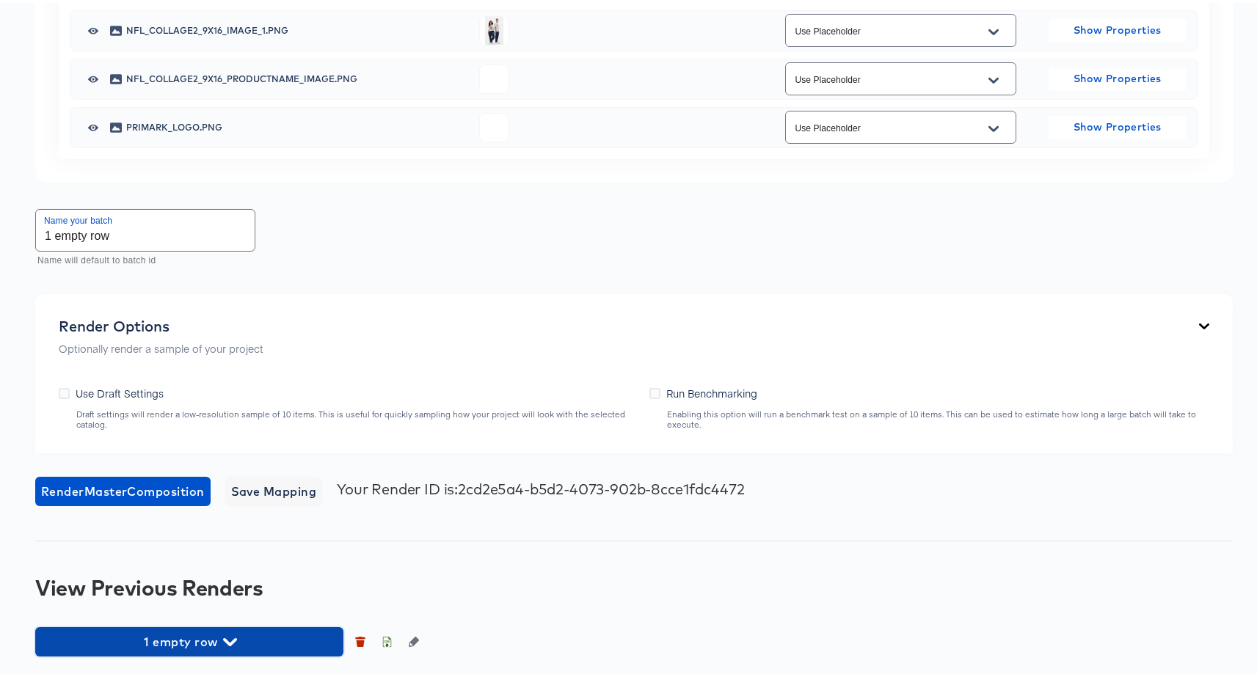
click at [237, 643] on icon "button" at bounding box center [230, 639] width 14 height 14
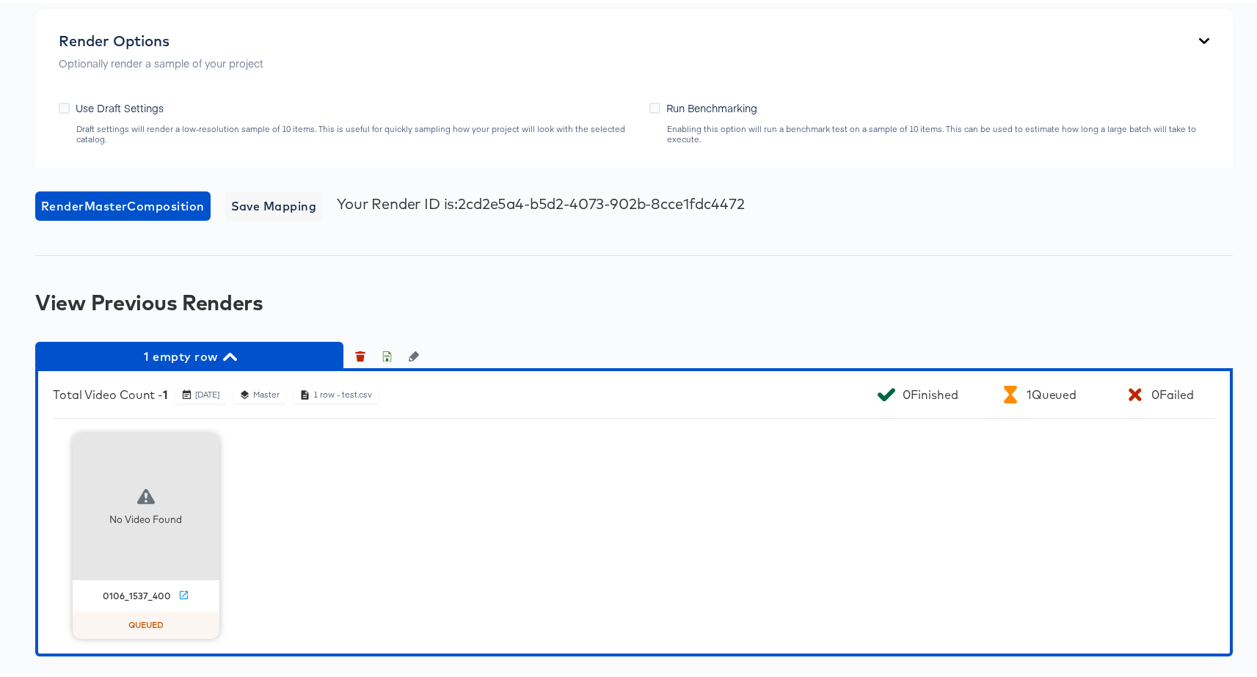
scroll to position [1610, 0]
click at [101, 214] on span "Render Master Composition" at bounding box center [123, 203] width 164 height 21
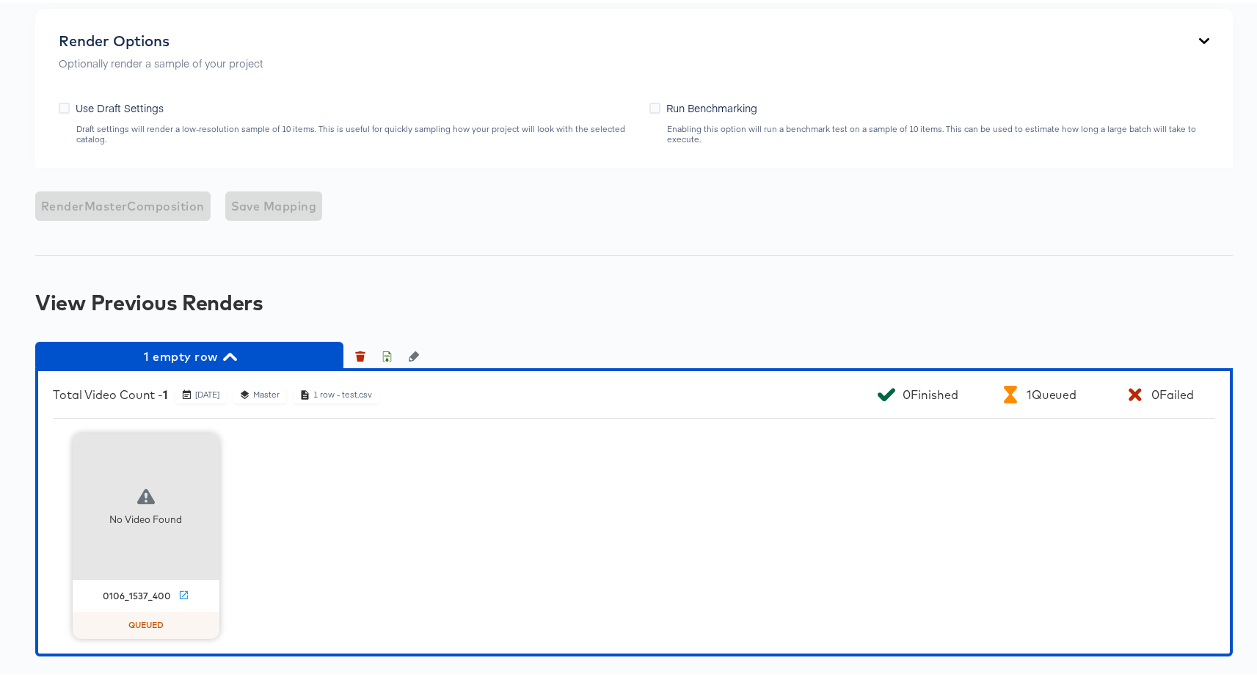
scroll to position [1861, 0]
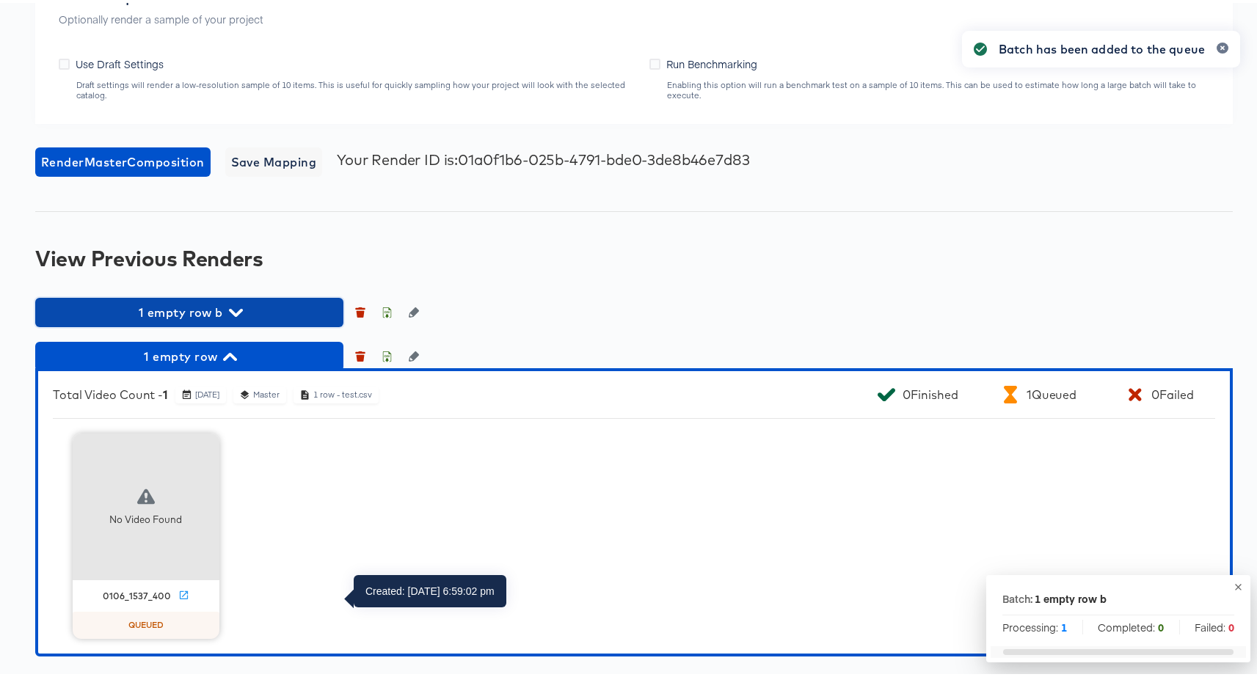
click at [238, 320] on span "1 empty row b" at bounding box center [189, 309] width 293 height 21
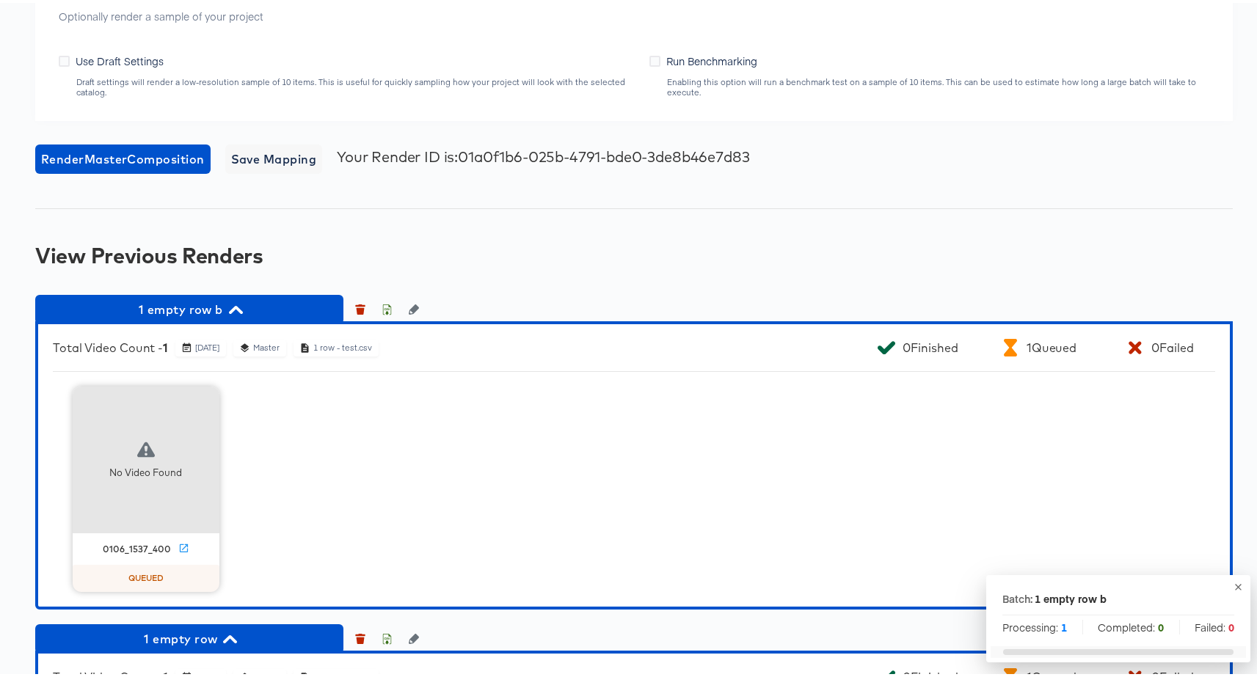
scroll to position [1619, 0]
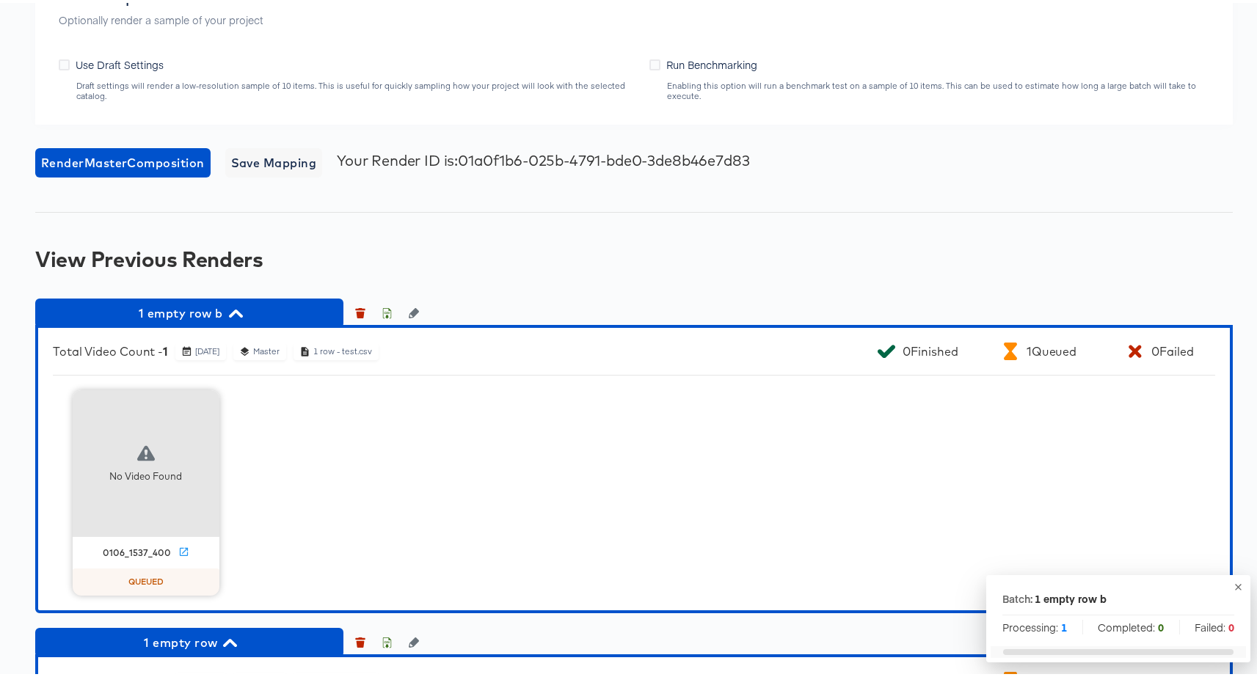
drag, startPoint x: 114, startPoint y: 187, endPoint x: 142, endPoint y: 186, distance: 27.9
type input "1 empty row c"
click at [145, 170] on span "Render Master Composition" at bounding box center [123, 160] width 164 height 21
click at [244, 321] on span "1 empty row b" at bounding box center [189, 310] width 293 height 21
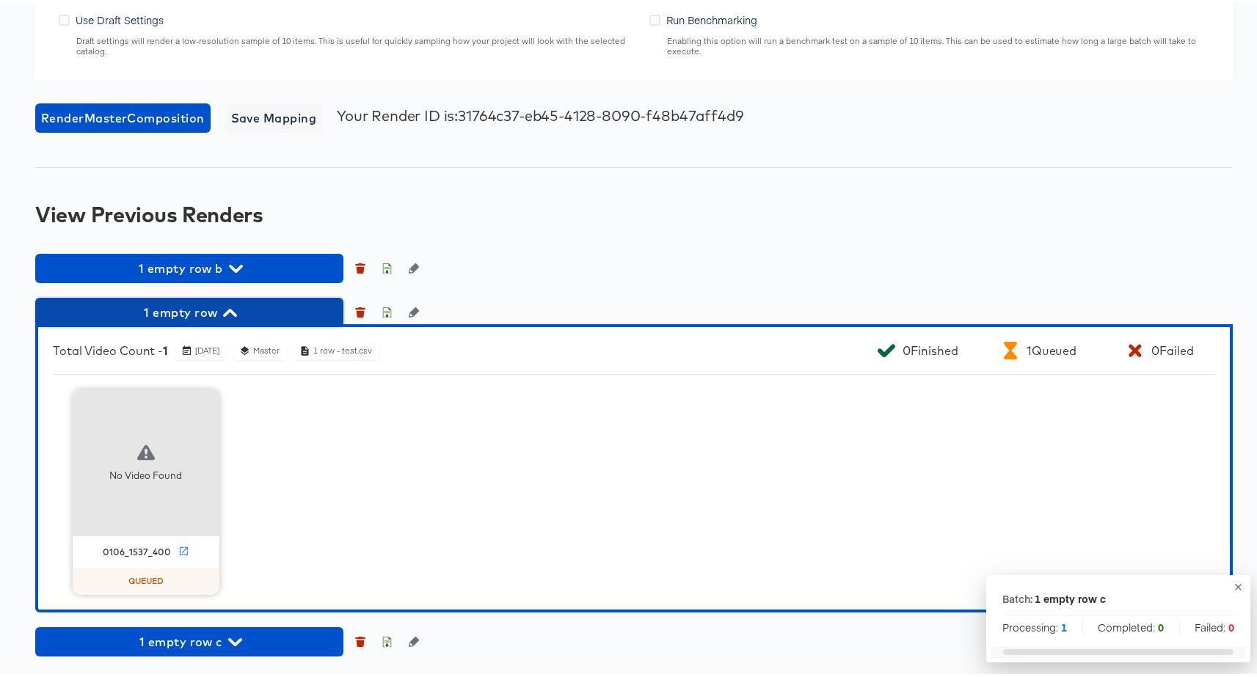
click at [214, 320] on span "1 empty row" at bounding box center [189, 309] width 293 height 21
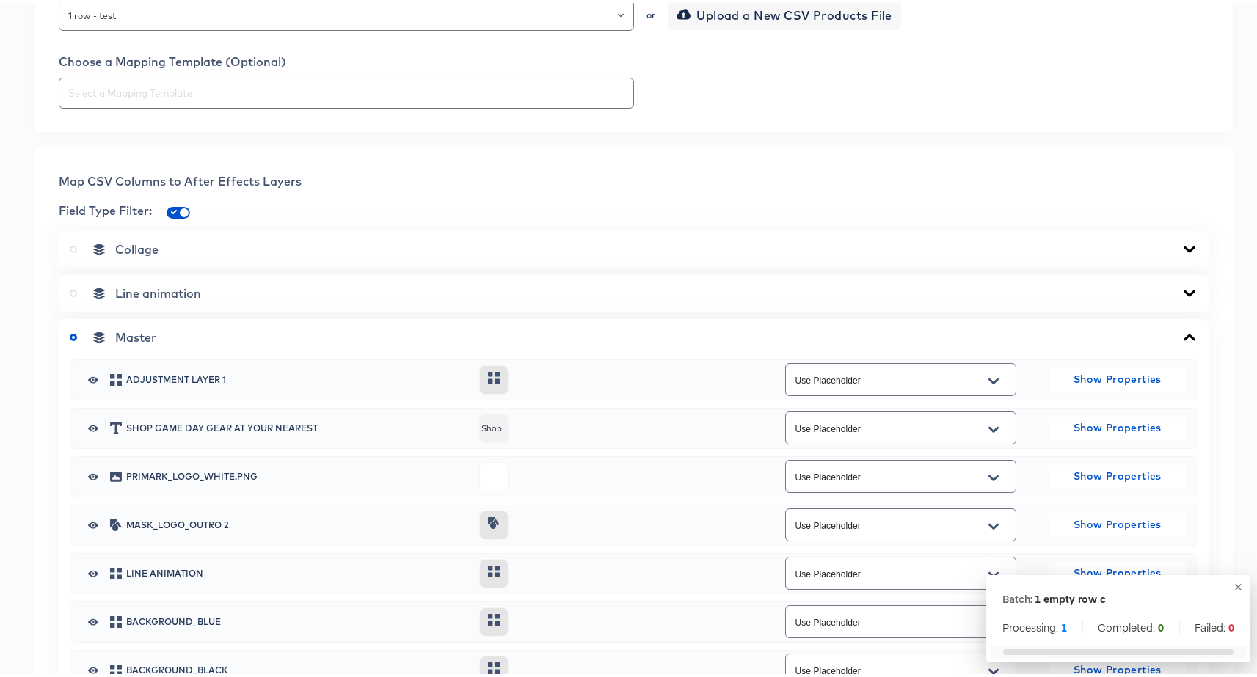
scroll to position [443, 0]
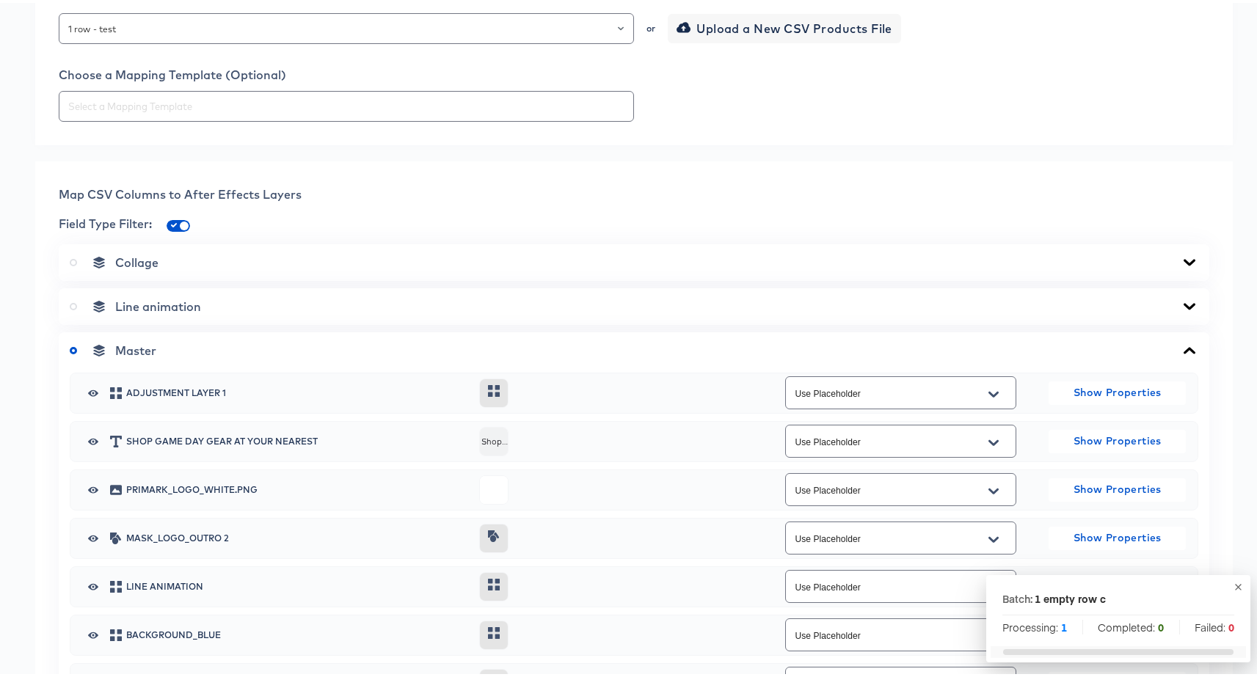
click at [463, 459] on div "Map CSV Columns to After Effects Layers Field Type Filter: Collage Line animati…" at bounding box center [633, 592] width 1197 height 868
click at [506, 200] on div "Map CSV Columns to After Effects Layers" at bounding box center [634, 191] width 1150 height 18
click at [552, 278] on div "Collage" at bounding box center [634, 259] width 1150 height 37
click at [552, 267] on div "Collage" at bounding box center [634, 259] width 1128 height 15
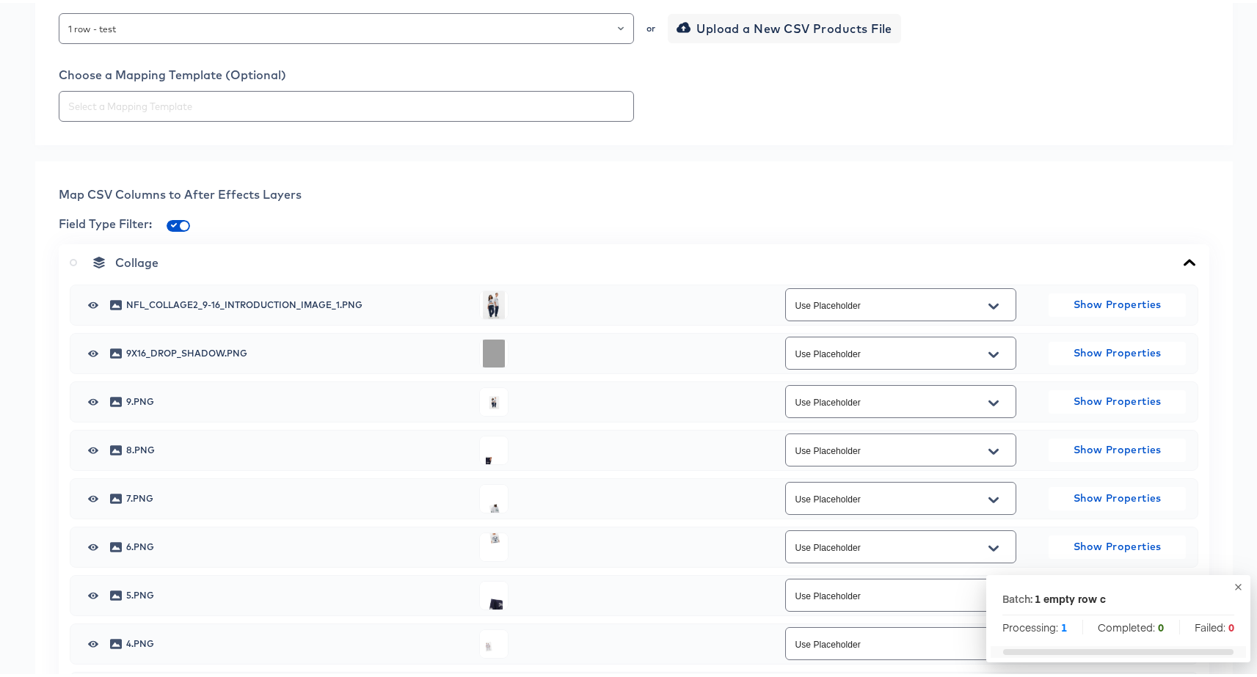
click at [542, 267] on div "Collage" at bounding box center [634, 259] width 1128 height 15
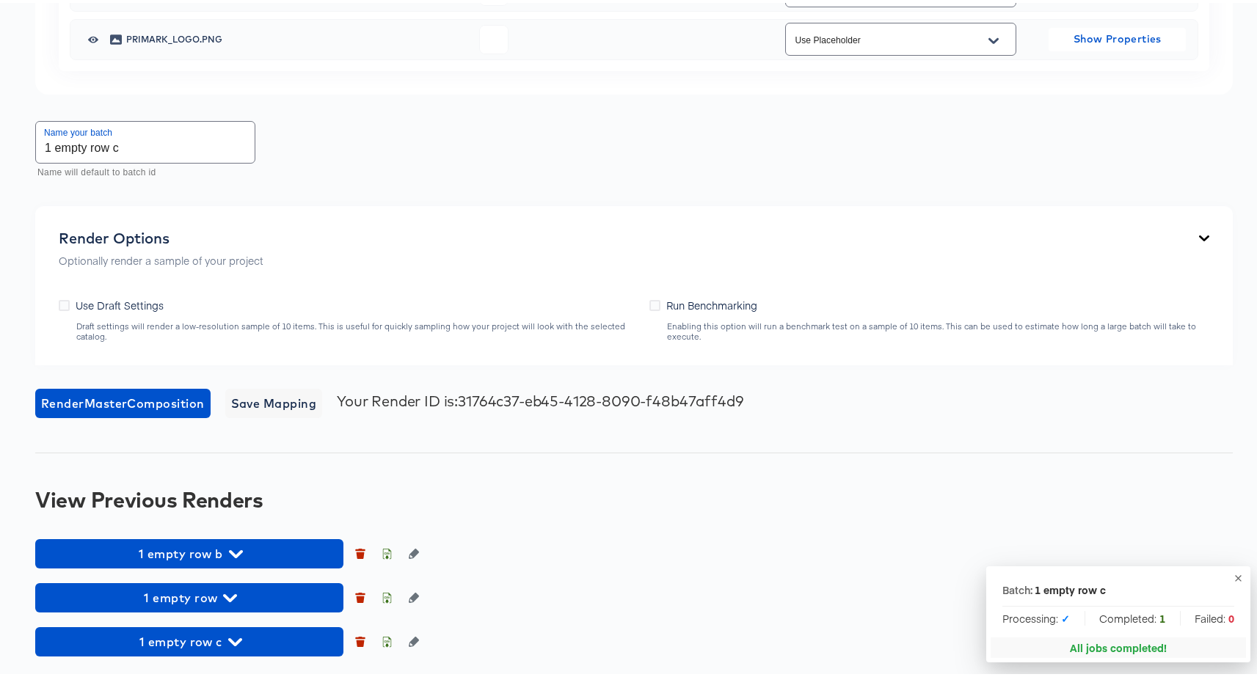
scroll to position [1663, 0]
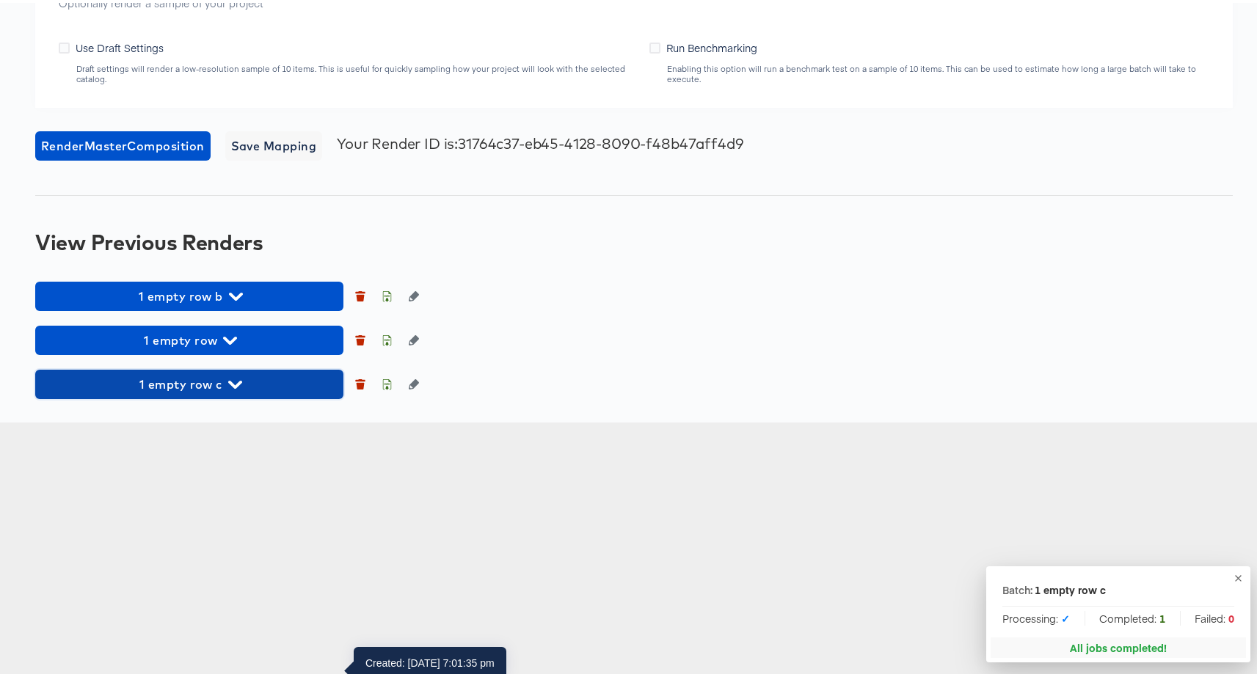
drag, startPoint x: 273, startPoint y: 632, endPoint x: 282, endPoint y: 619, distance: 16.3
click at [273, 392] on span "1 empty row c" at bounding box center [189, 381] width 293 height 21
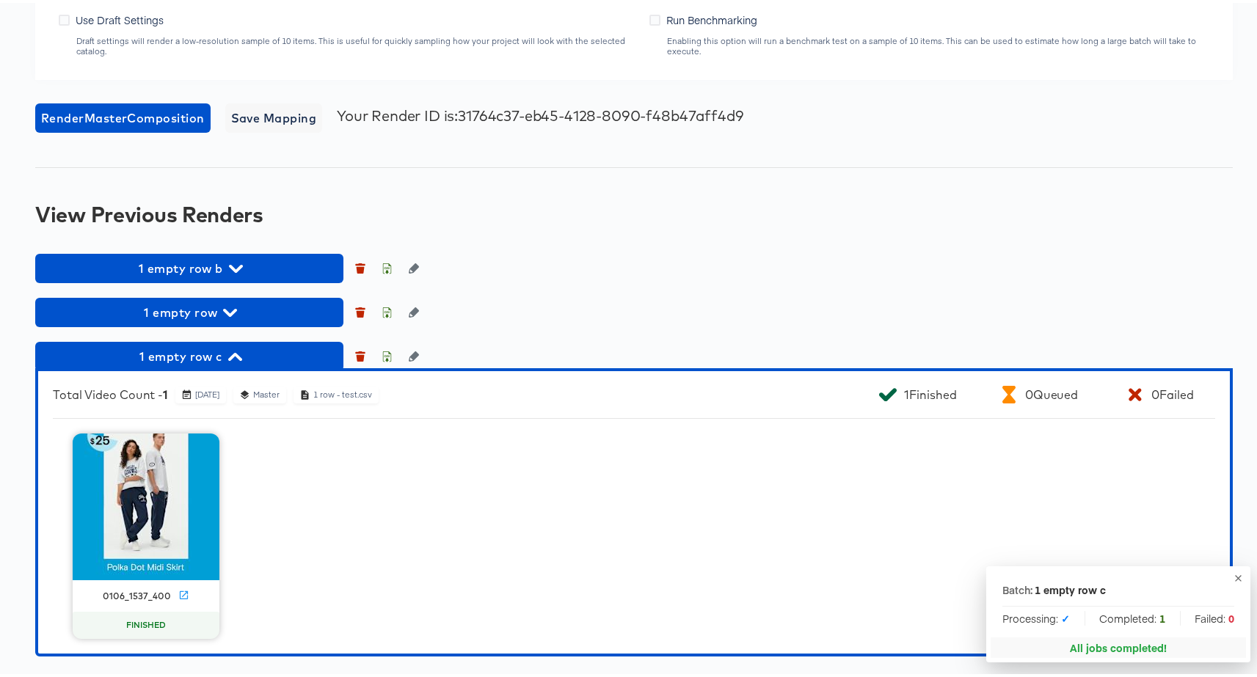
scroll to position [1949, 0]
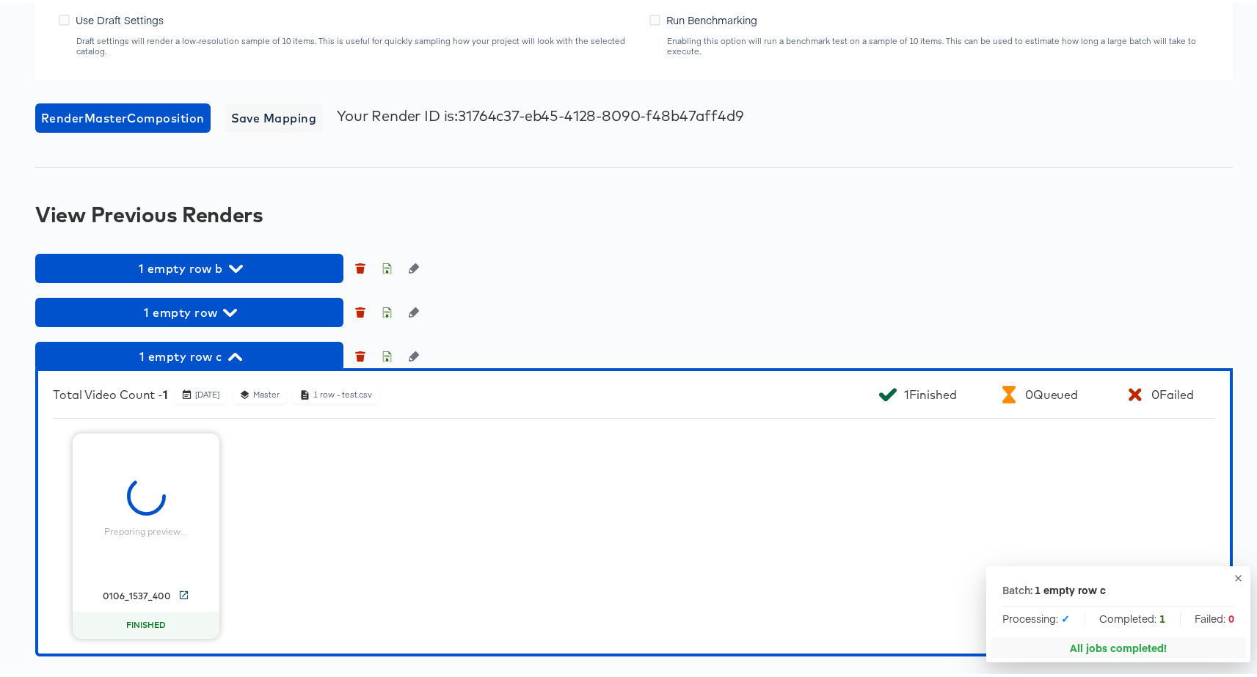
click at [180, 590] on icon at bounding box center [184, 592] width 8 height 8
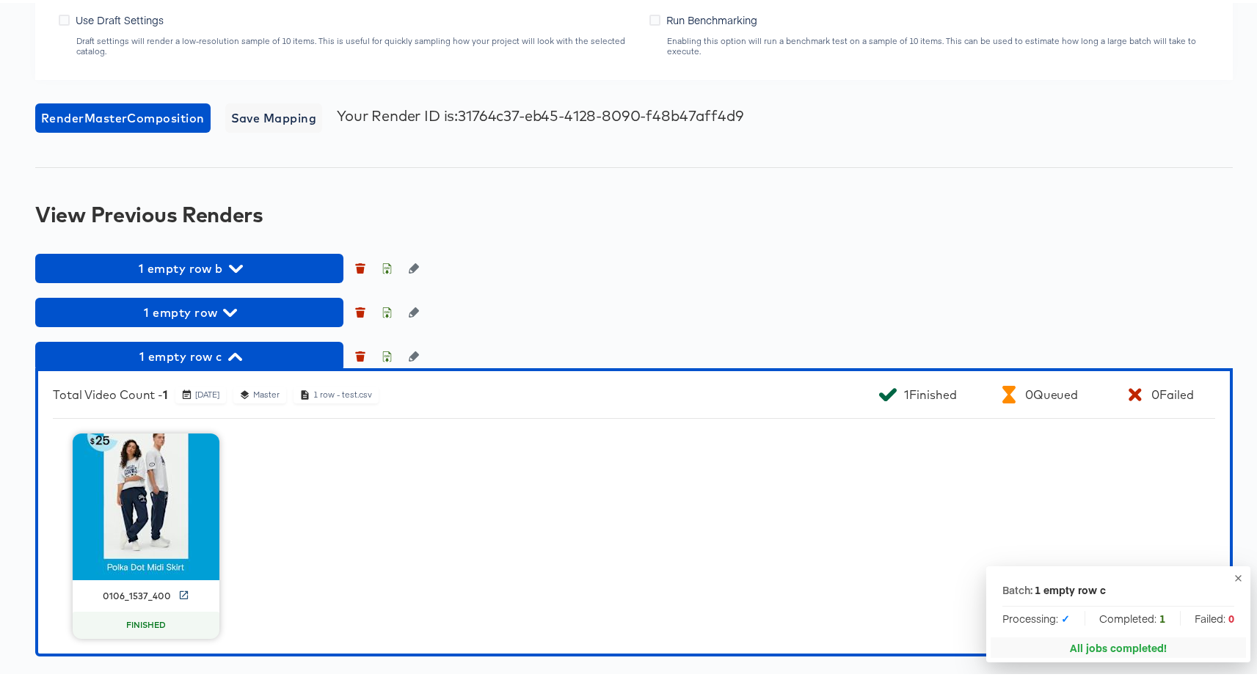
scroll to position [1836, 0]
click at [360, 271] on icon "button" at bounding box center [361, 267] width 8 height 7
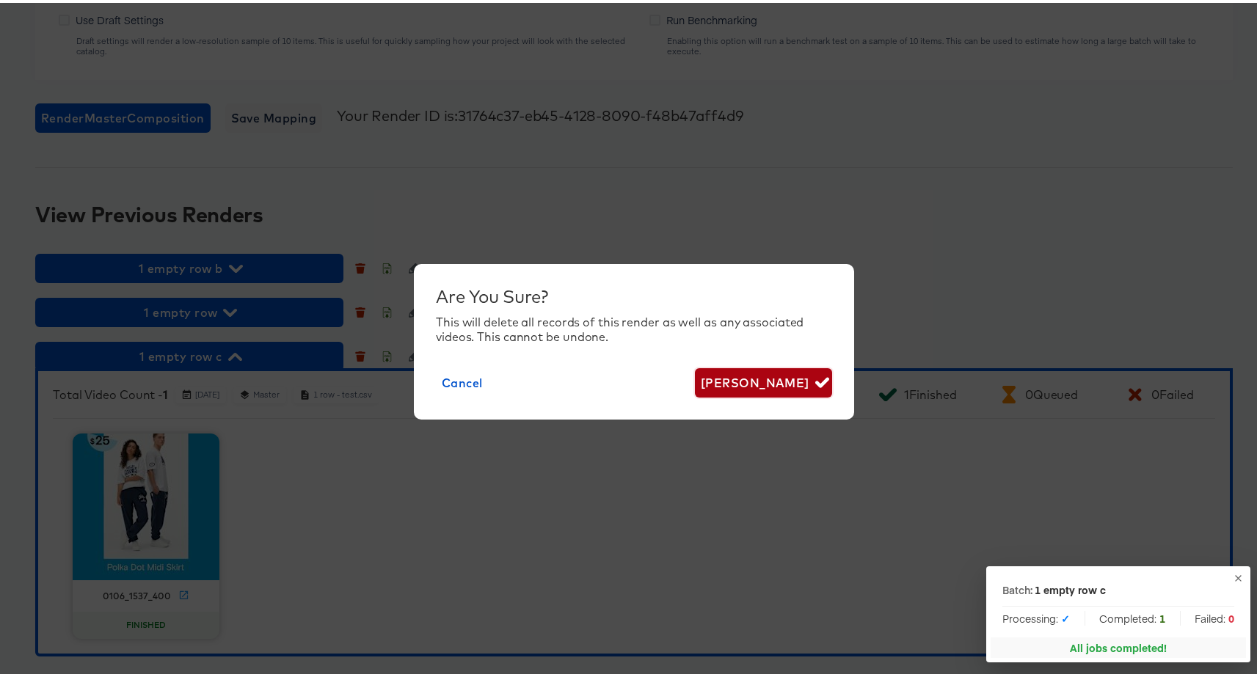
click at [788, 384] on span "Delete Render" at bounding box center [763, 380] width 125 height 21
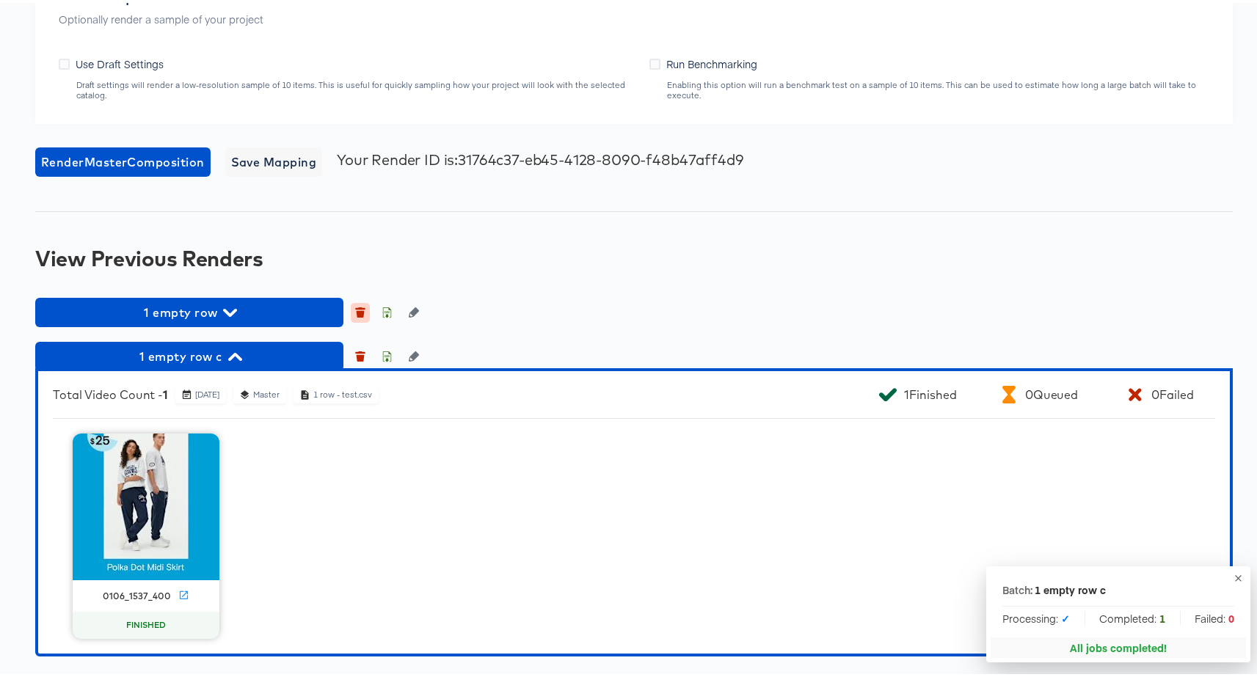
click at [363, 315] on icon "button" at bounding box center [361, 311] width 8 height 7
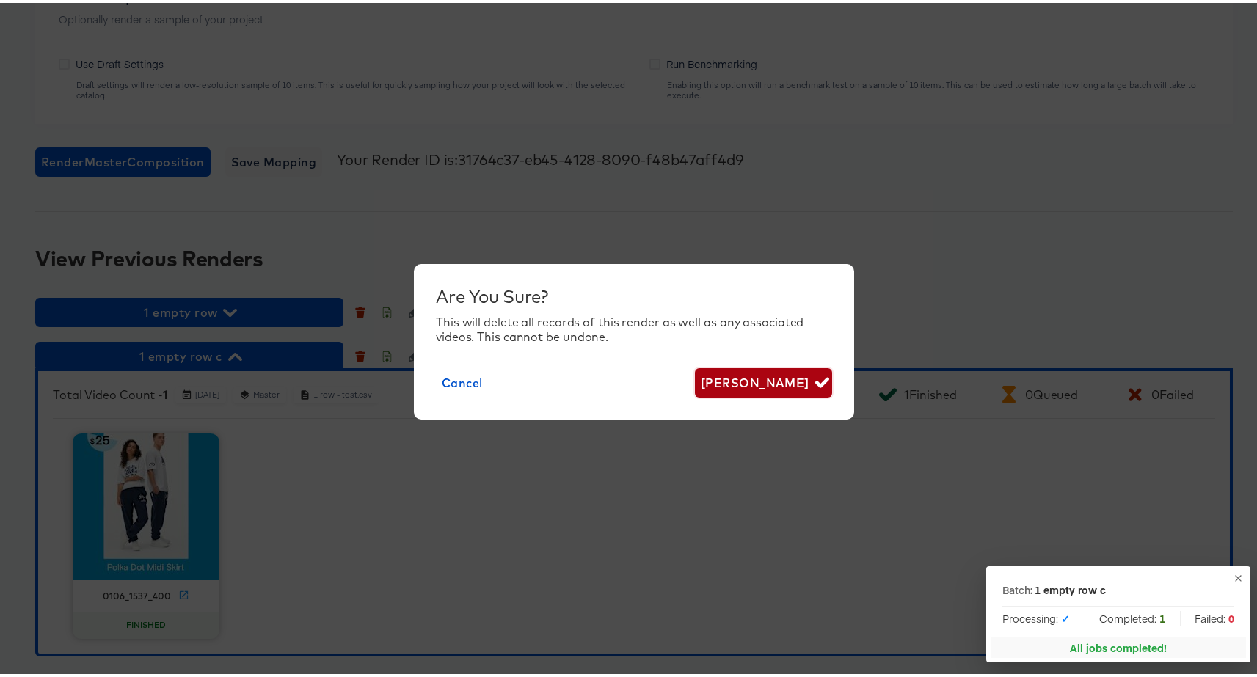
click at [767, 368] on button "Delete Render" at bounding box center [763, 379] width 137 height 29
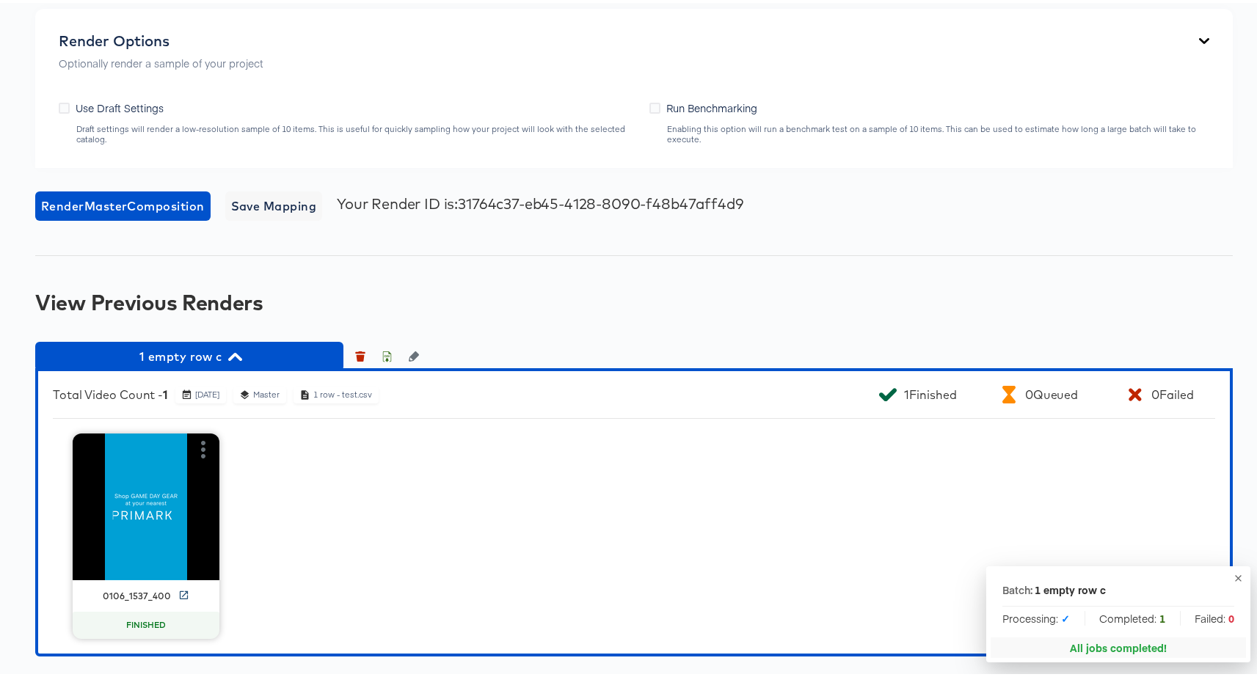
click at [178, 598] on icon at bounding box center [183, 592] width 11 height 11
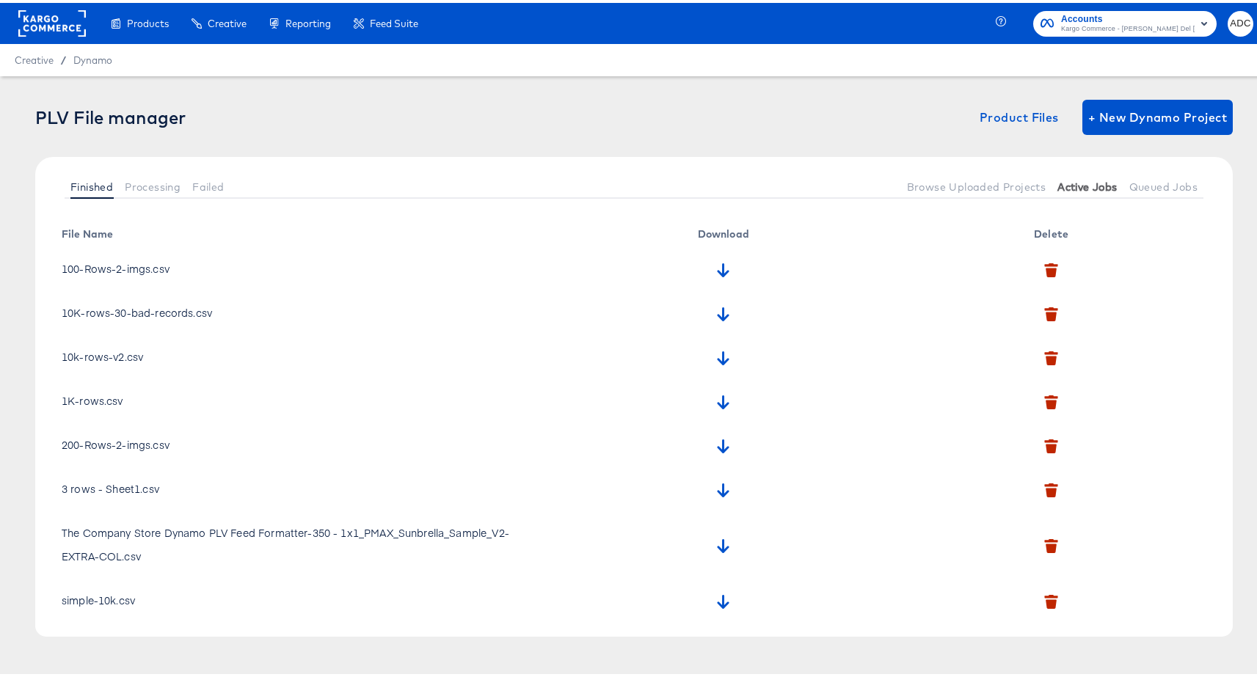
click at [1087, 180] on span "Active Jobs" at bounding box center [1086, 184] width 59 height 12
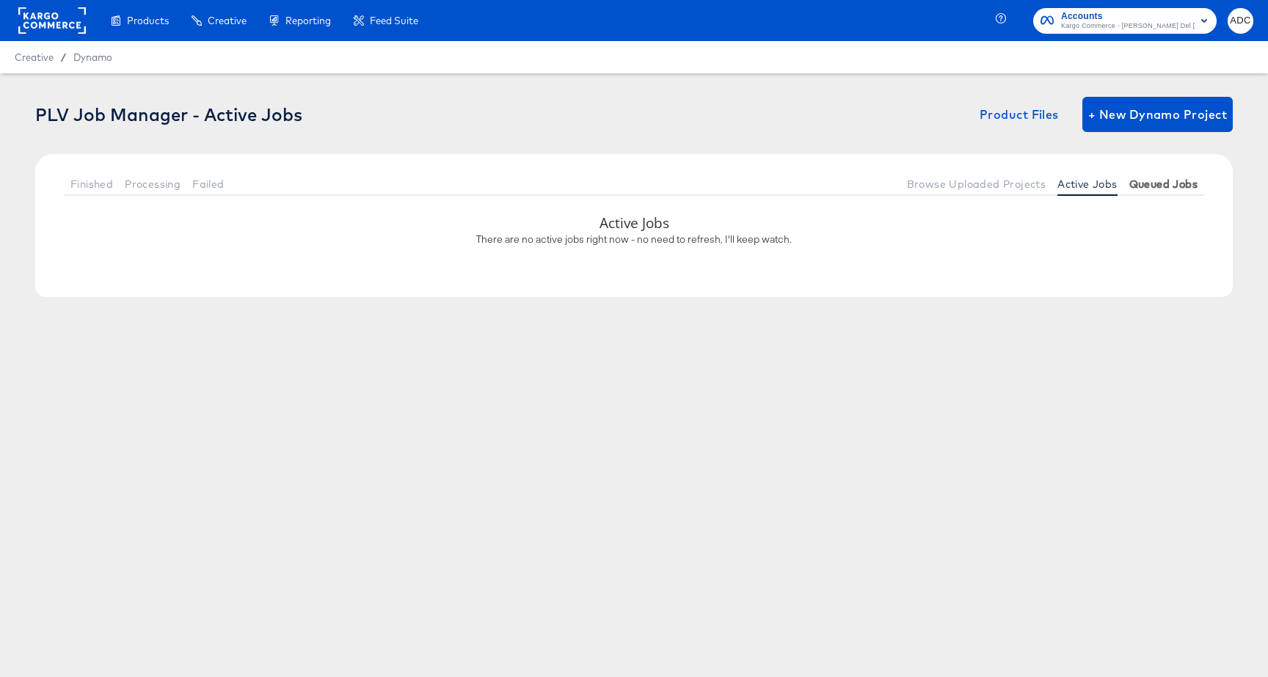
click at [1188, 183] on span "Queued Jobs" at bounding box center [1163, 184] width 68 height 12
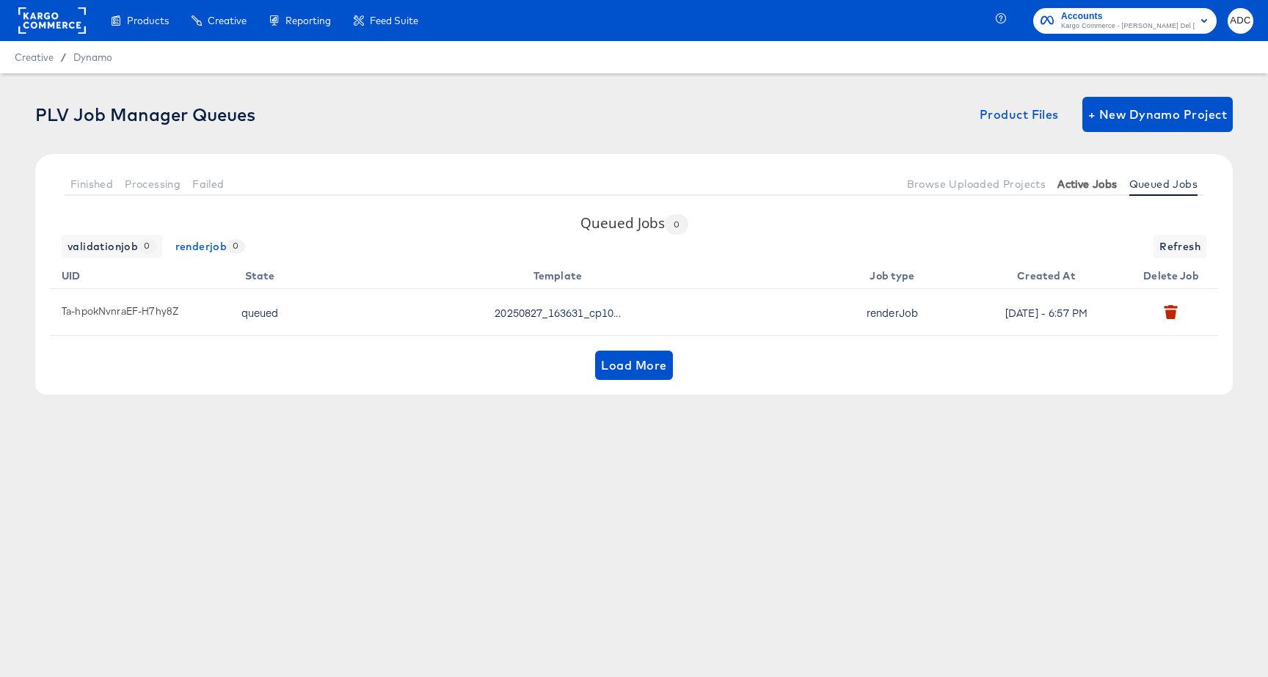
click at [1079, 182] on span "Active Jobs" at bounding box center [1086, 184] width 59 height 12
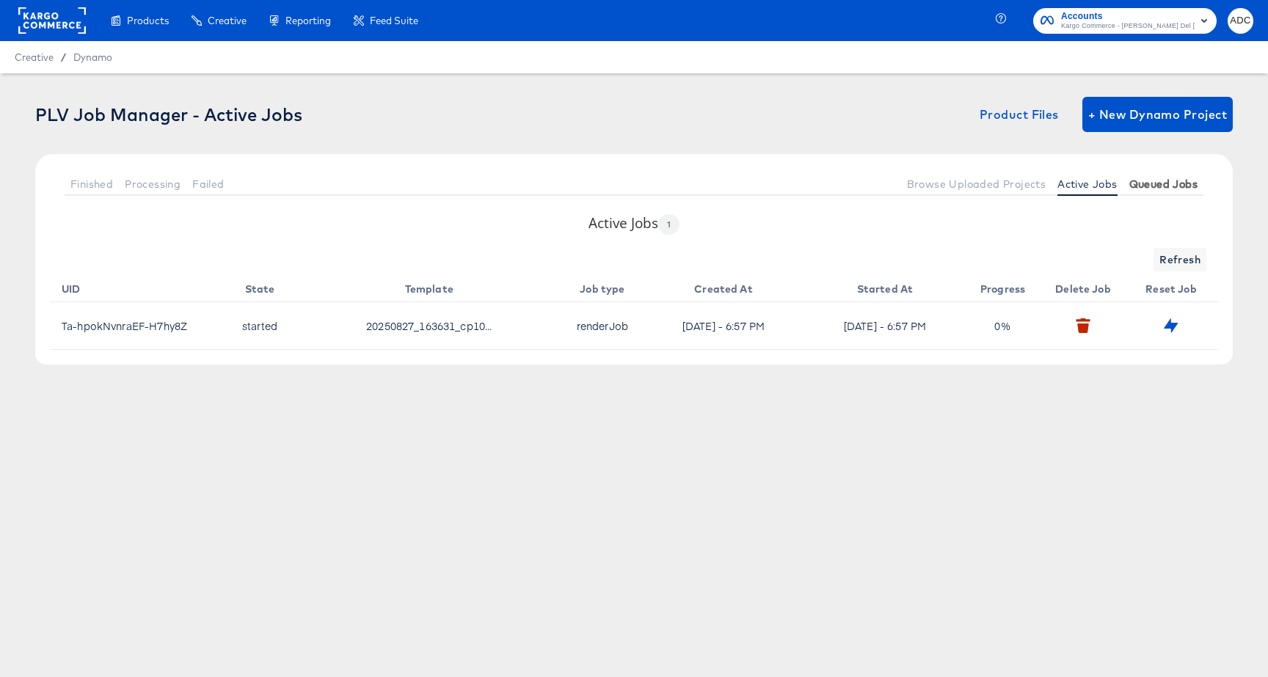
click at [1135, 186] on span "Queued Jobs" at bounding box center [1163, 184] width 68 height 12
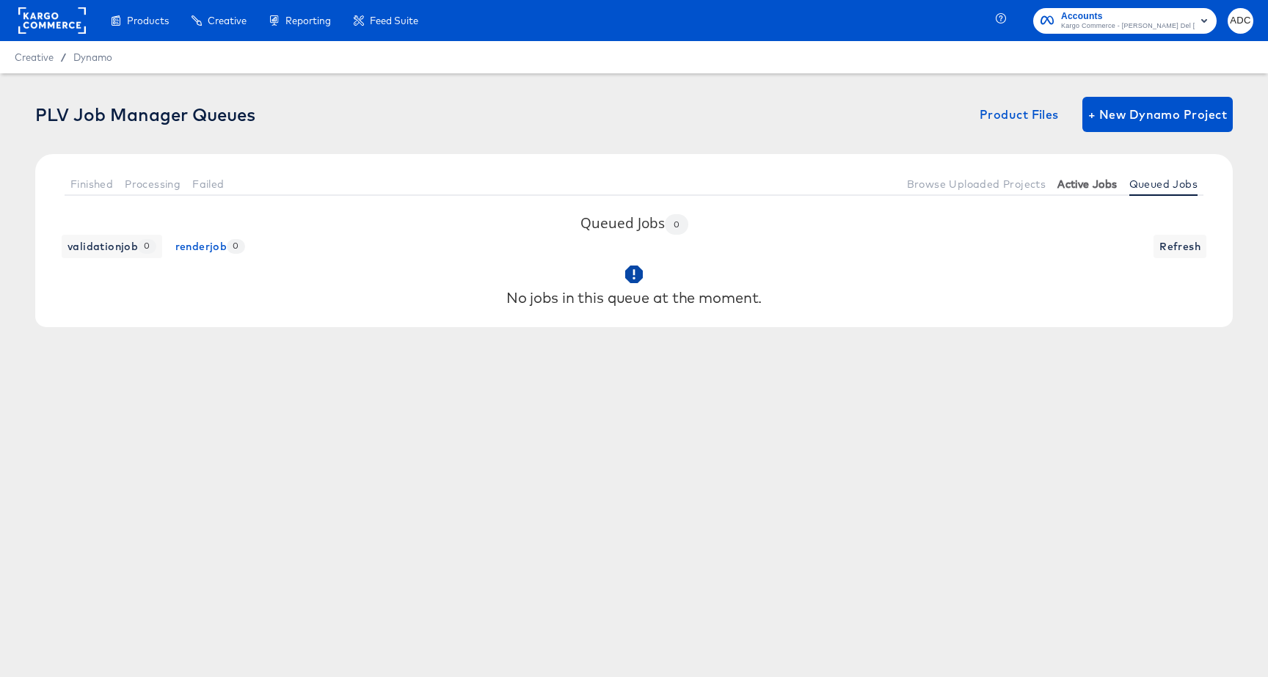
click at [1097, 188] on span "Active Jobs" at bounding box center [1086, 184] width 59 height 12
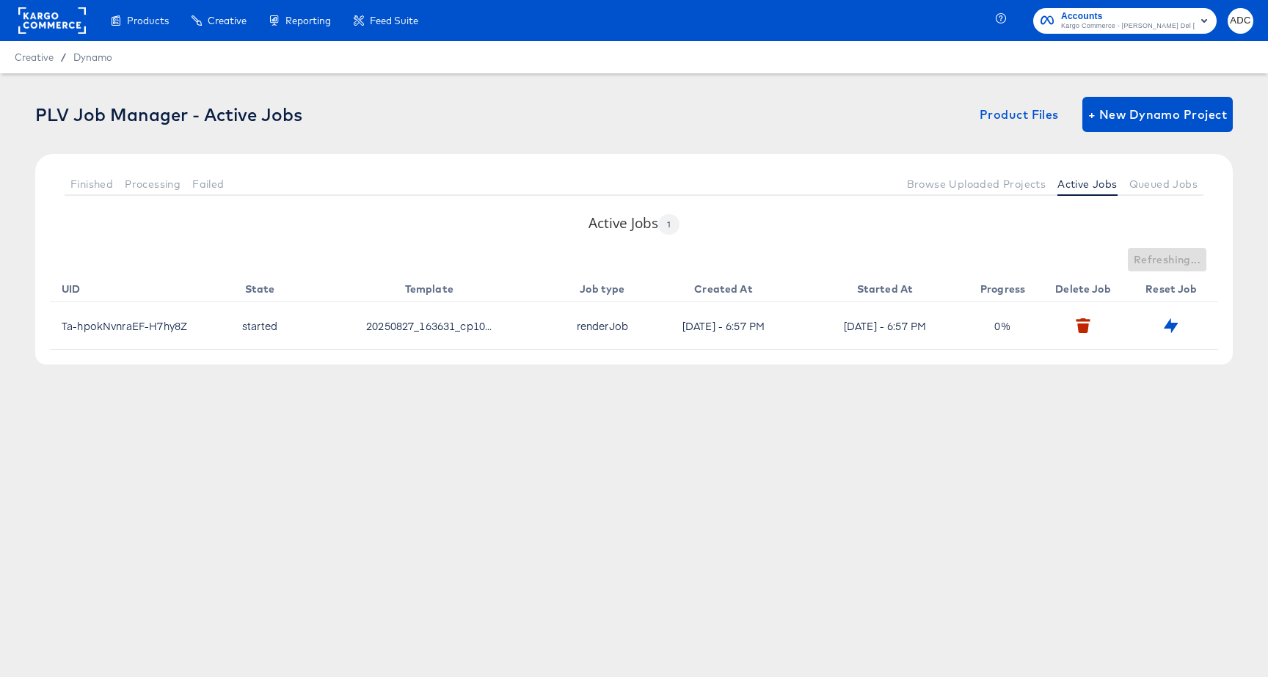
click at [1187, 260] on div "Refreshing..." at bounding box center [634, 259] width 1168 height 23
click at [1187, 260] on span "Refresh" at bounding box center [1179, 260] width 41 height 18
click at [1186, 267] on span "Refresh" at bounding box center [1179, 260] width 41 height 18
click at [1181, 267] on span "Refresh" at bounding box center [1179, 260] width 41 height 18
click at [1182, 265] on span "Refresh" at bounding box center [1179, 260] width 41 height 18
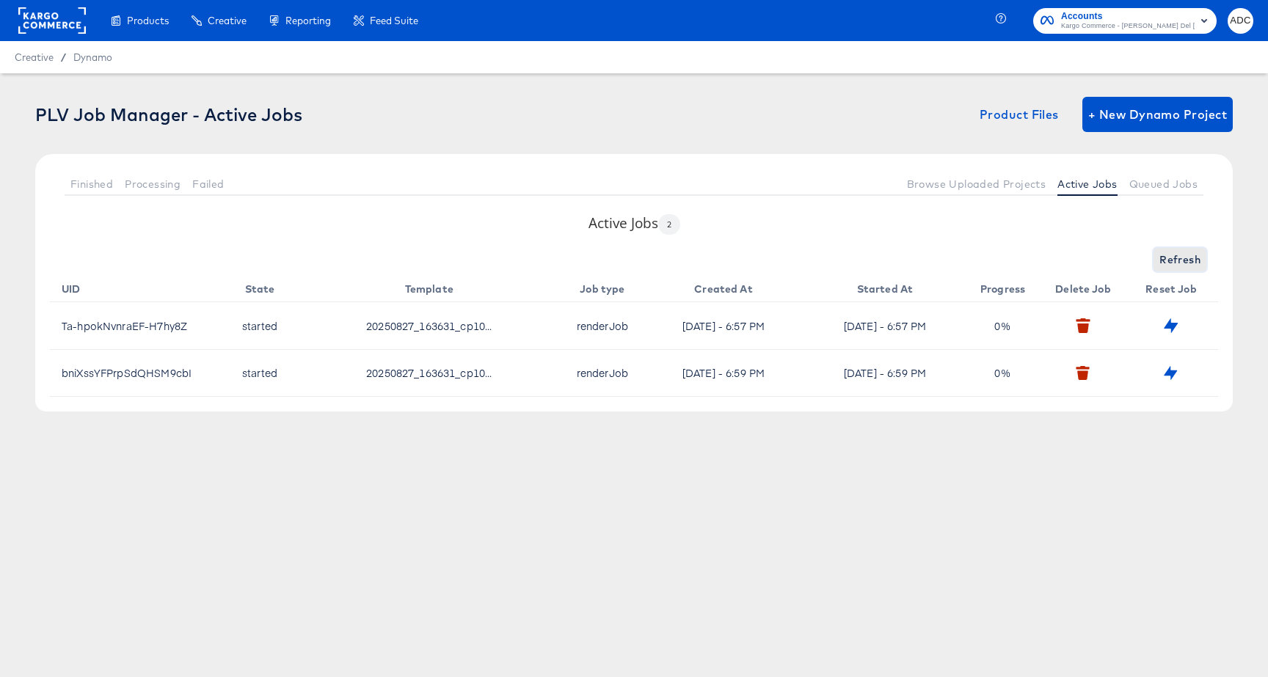
click at [1172, 253] on span "Refresh" at bounding box center [1179, 260] width 41 height 18
click at [1172, 260] on span "Refresh" at bounding box center [1179, 260] width 41 height 18
click at [1187, 269] on span "Refresh" at bounding box center [1179, 260] width 41 height 18
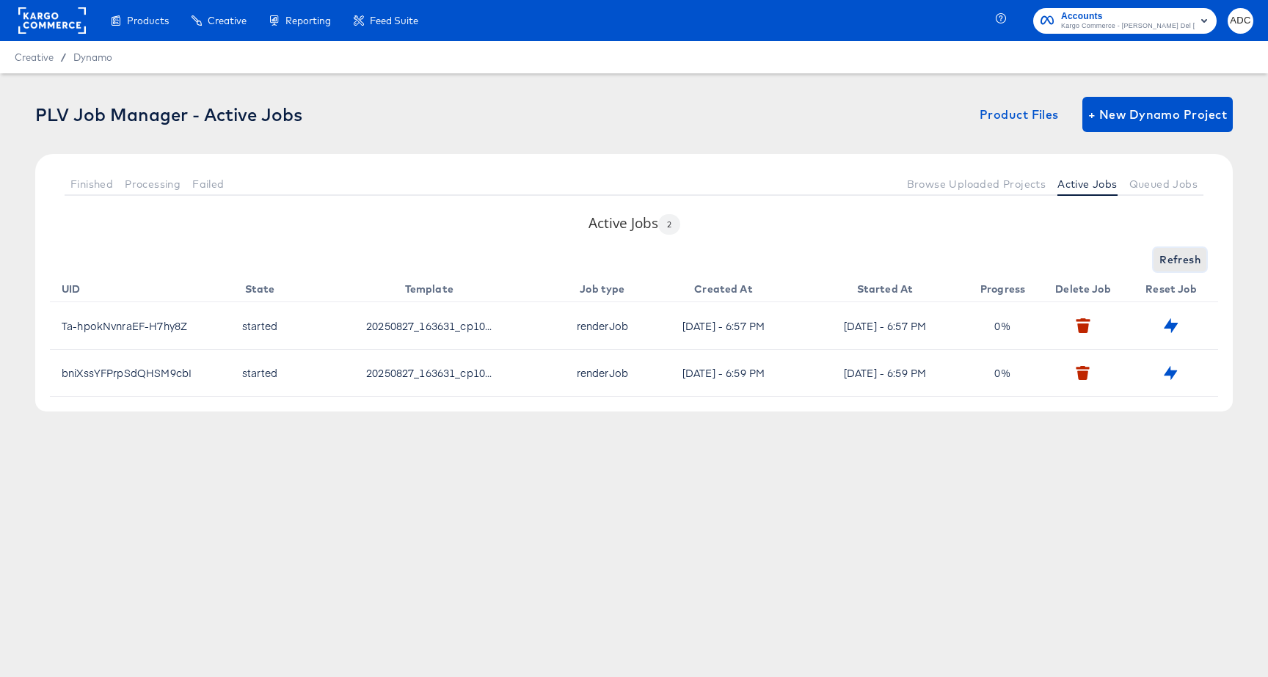
click at [1186, 267] on span "Refresh" at bounding box center [1179, 260] width 41 height 18
click at [1186, 268] on span "Refresh" at bounding box center [1179, 260] width 41 height 18
click at [1188, 273] on th "Reset Job" at bounding box center [1174, 286] width 88 height 31
click at [1188, 268] on span "Refresh" at bounding box center [1179, 260] width 41 height 18
click at [1189, 267] on span "Refresh" at bounding box center [1179, 260] width 41 height 18
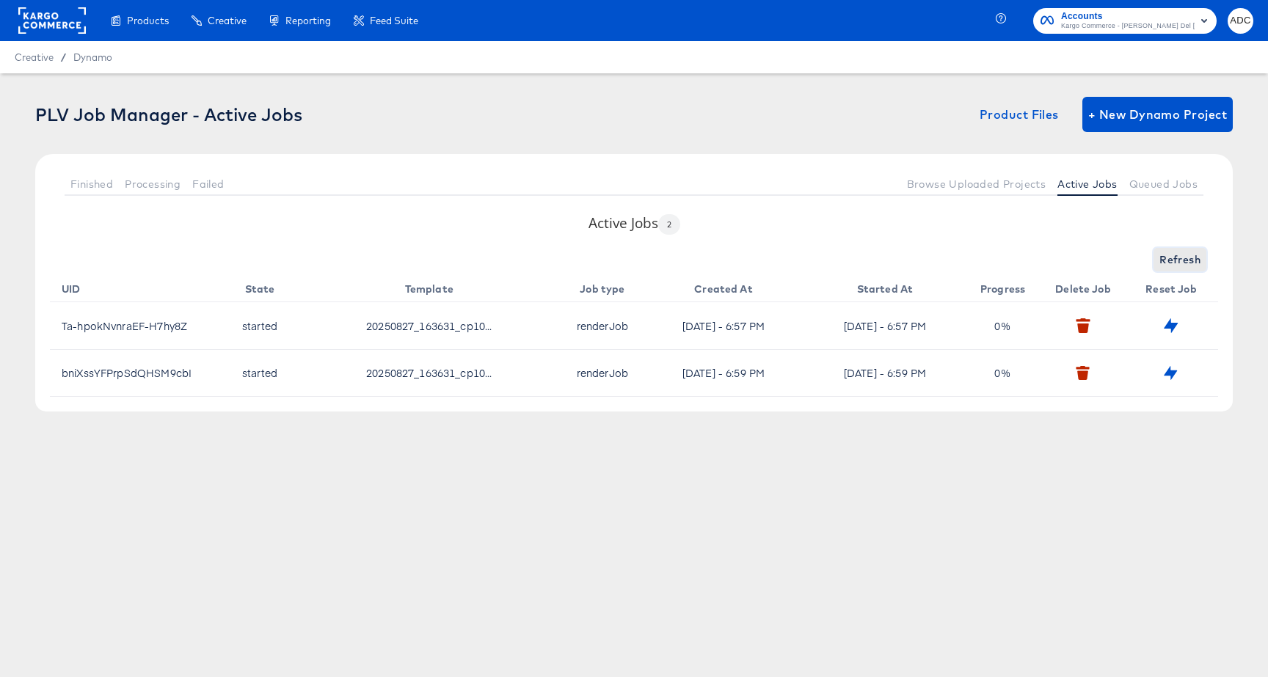
click at [1189, 267] on span "Refresh" at bounding box center [1179, 260] width 41 height 18
click at [1190, 266] on span "Refresh" at bounding box center [1179, 260] width 41 height 18
click at [1177, 248] on div "Active Jobs 2 Refresh UID State Template Job type Created At Started At Progres…" at bounding box center [633, 313] width 1197 height 198
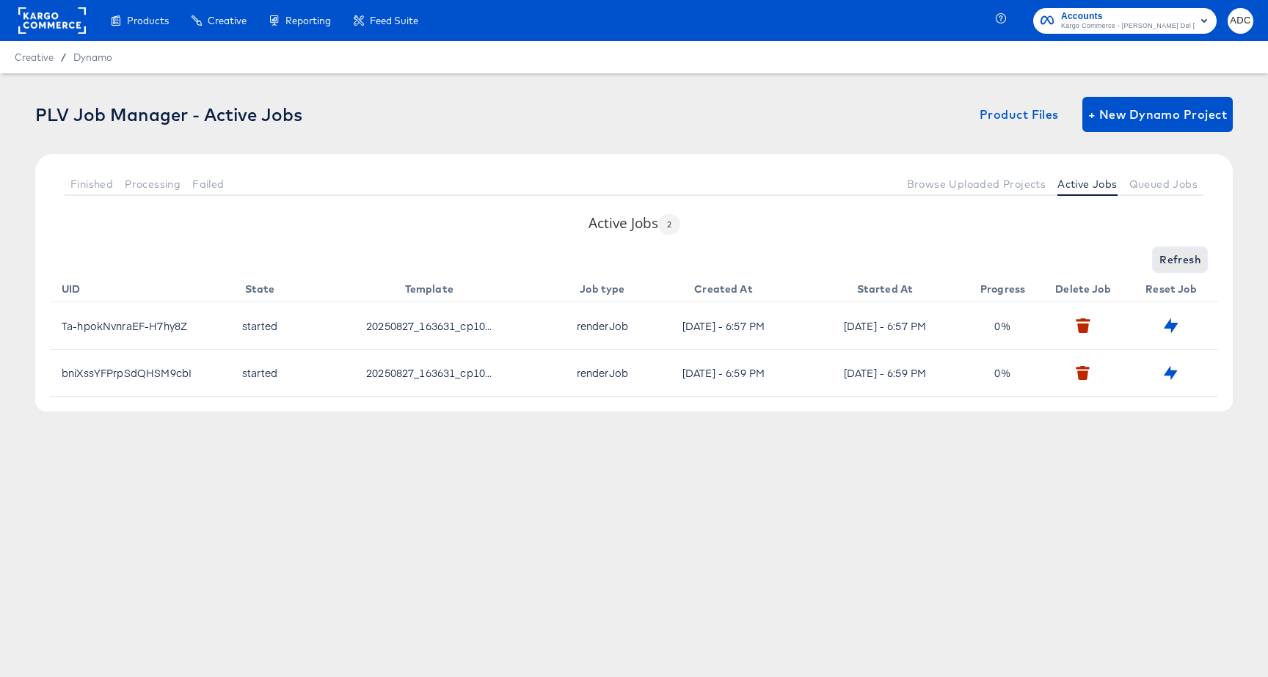
click at [1177, 252] on span "Refresh" at bounding box center [1179, 260] width 41 height 18
click at [1181, 260] on span "Refresh" at bounding box center [1179, 260] width 41 height 18
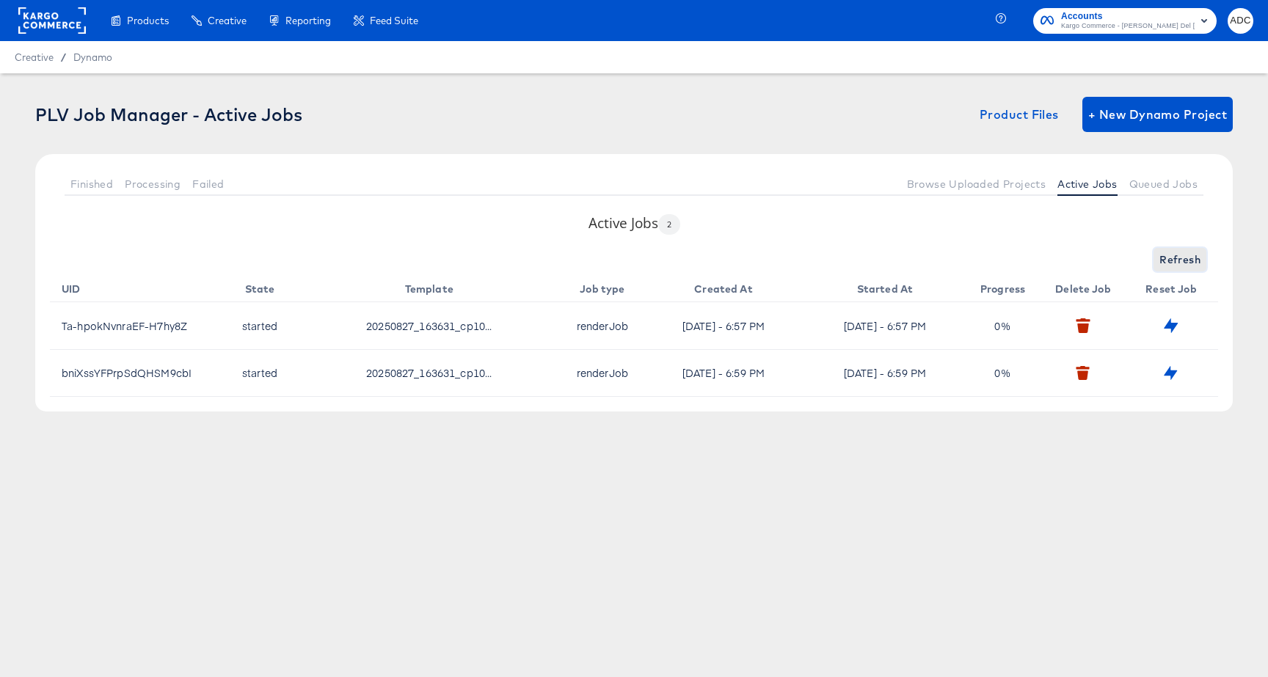
click at [1181, 260] on span "Refresh" at bounding box center [1179, 260] width 41 height 18
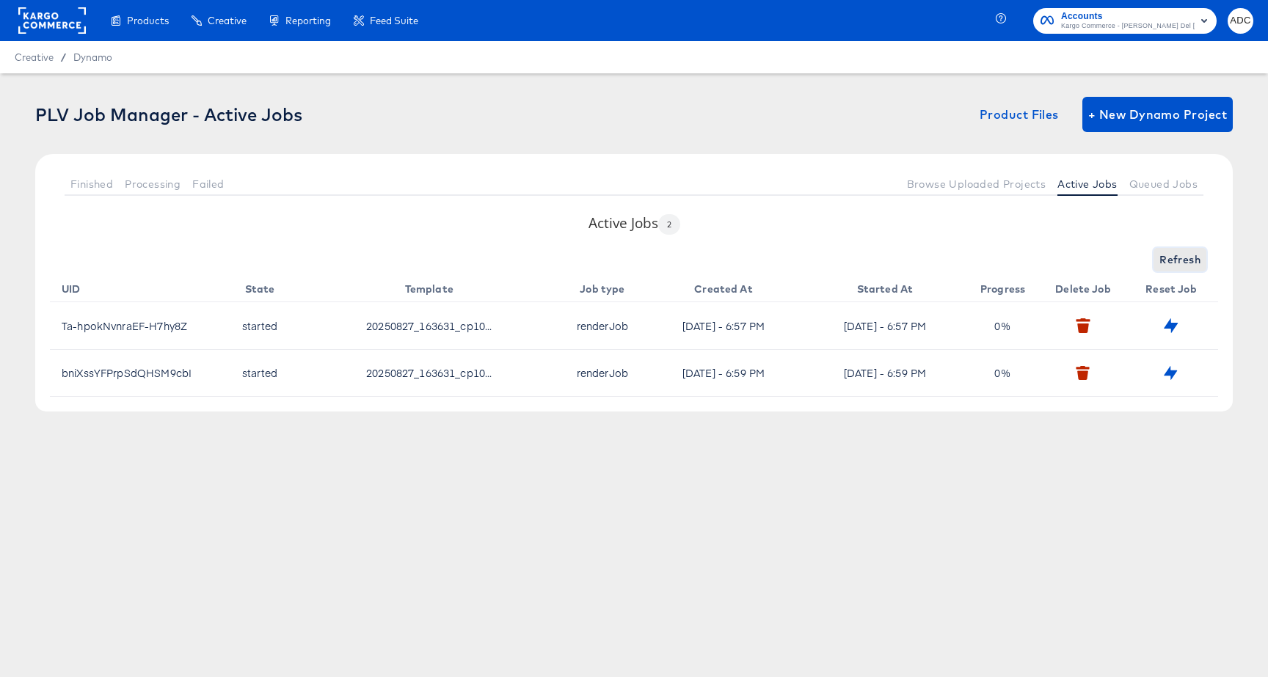
click at [1181, 260] on span "Refresh" at bounding box center [1179, 260] width 41 height 18
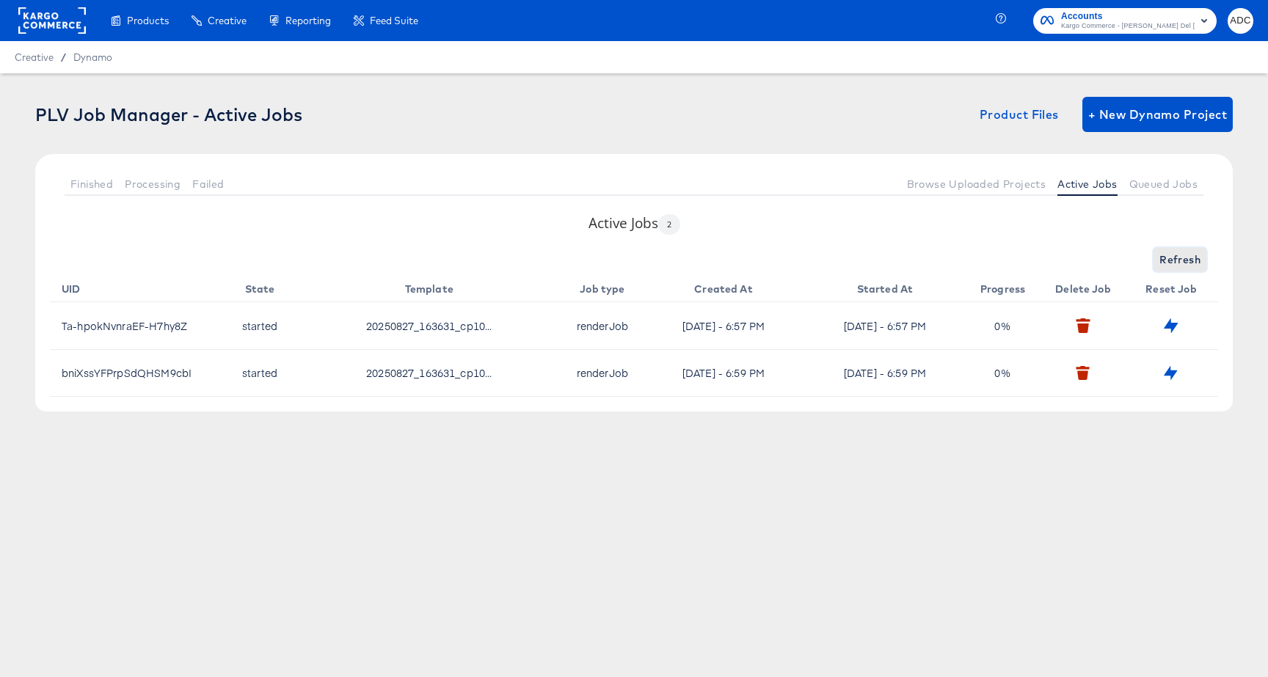
click at [1180, 263] on span "Refresh" at bounding box center [1179, 260] width 41 height 18
click at [1173, 264] on span "Refresh" at bounding box center [1179, 260] width 41 height 18
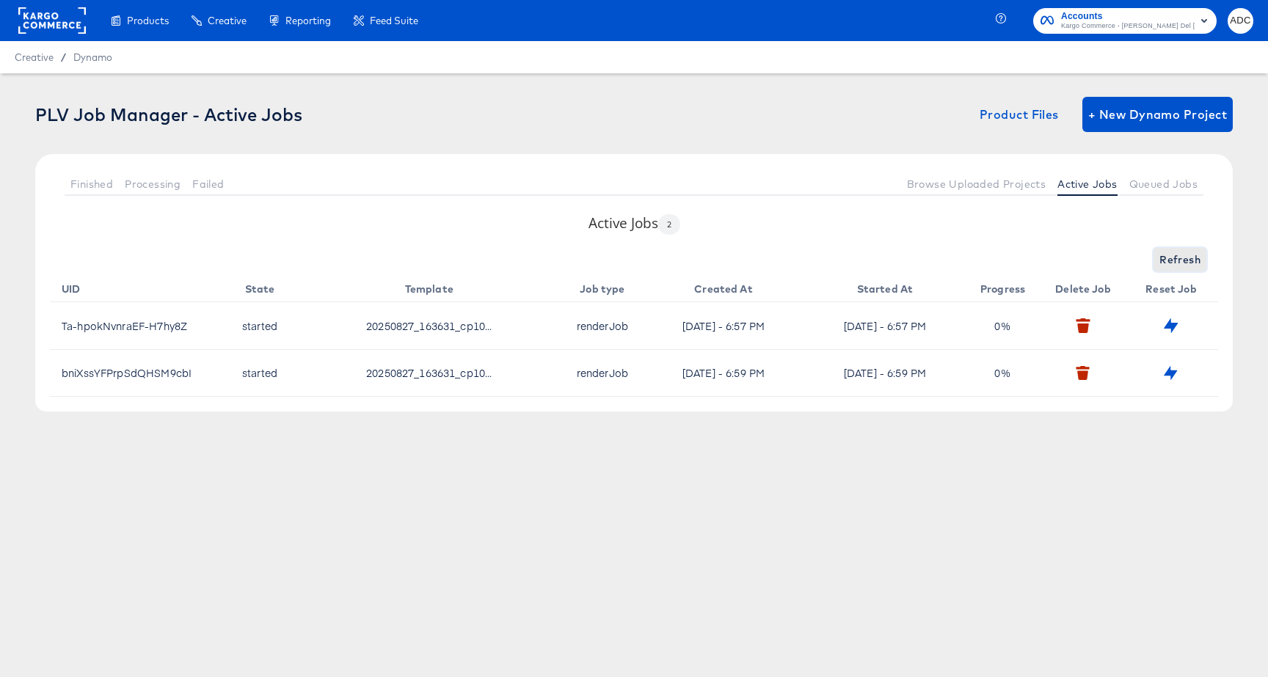
click at [1173, 264] on span "Refresh" at bounding box center [1179, 260] width 41 height 18
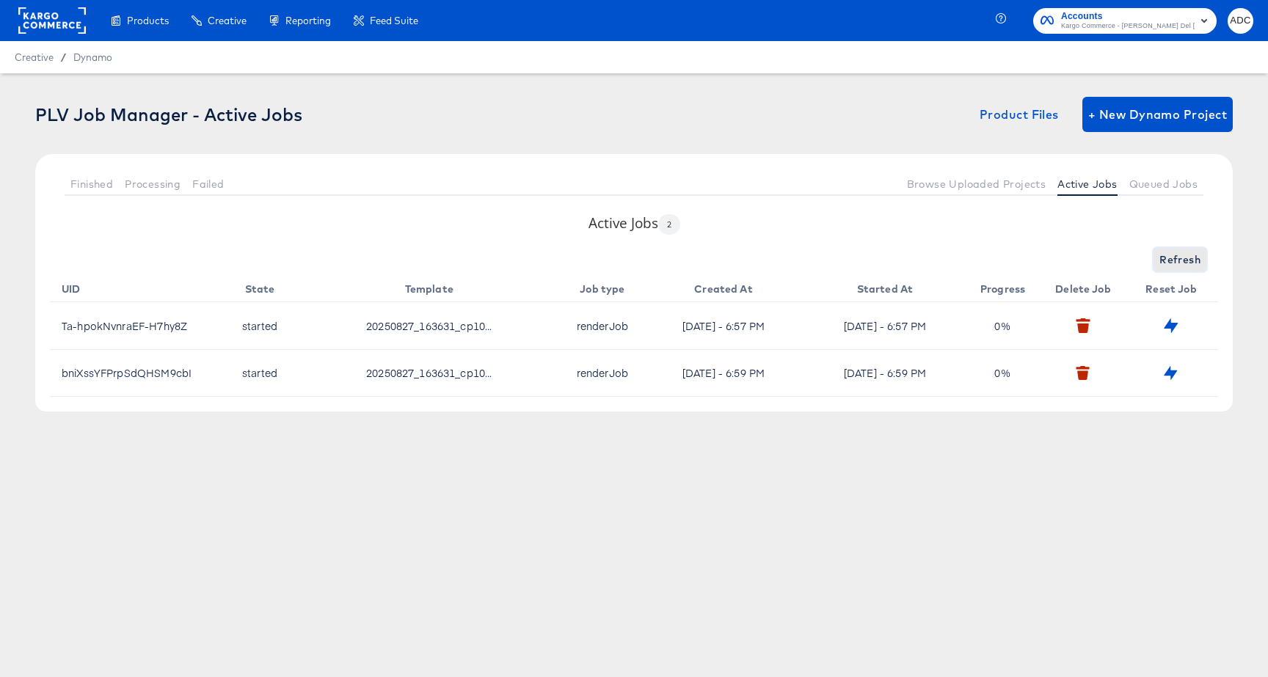
click at [1173, 264] on span "Refresh" at bounding box center [1179, 260] width 41 height 18
click at [1173, 264] on span "Refreshing..." at bounding box center [1167, 260] width 67 height 18
click at [1173, 264] on span "Refresh" at bounding box center [1179, 260] width 41 height 18
click at [1173, 264] on div "Refreshing..." at bounding box center [634, 259] width 1168 height 23
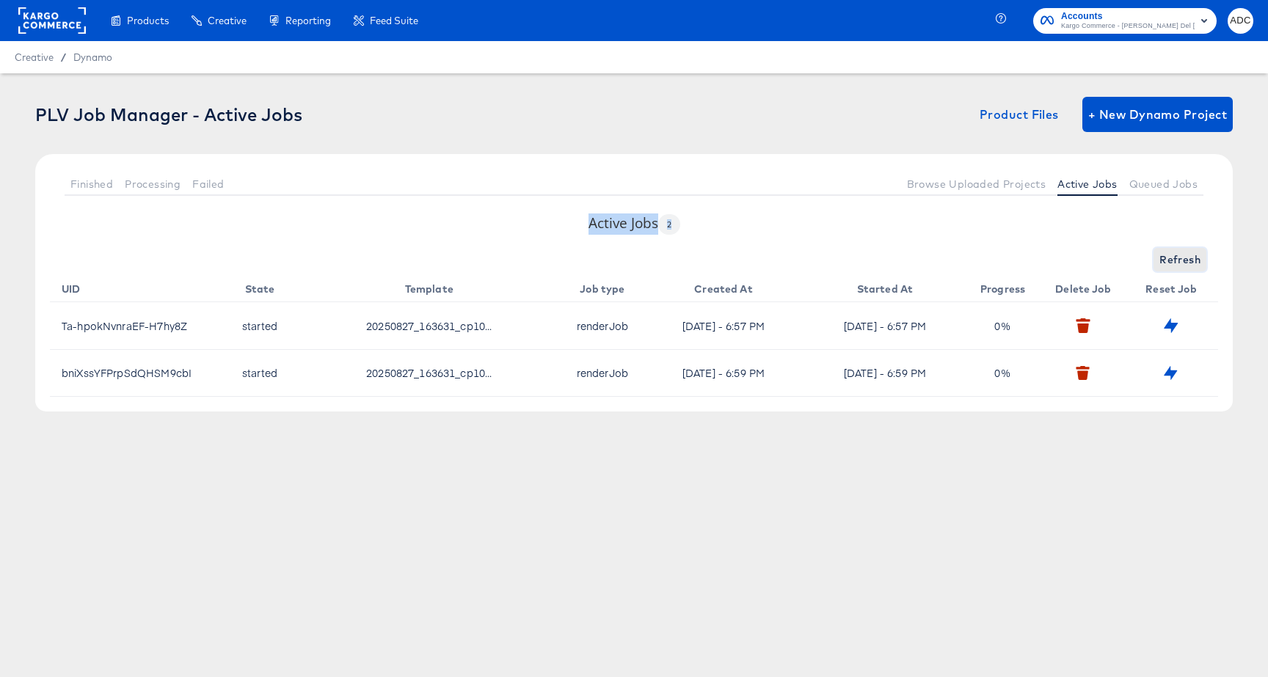
click at [1173, 264] on span "Refresh" at bounding box center [1179, 260] width 41 height 18
click at [1173, 264] on span "Refreshing..." at bounding box center [1167, 260] width 67 height 18
click at [1173, 249] on button "Refresh" at bounding box center [1179, 259] width 53 height 23
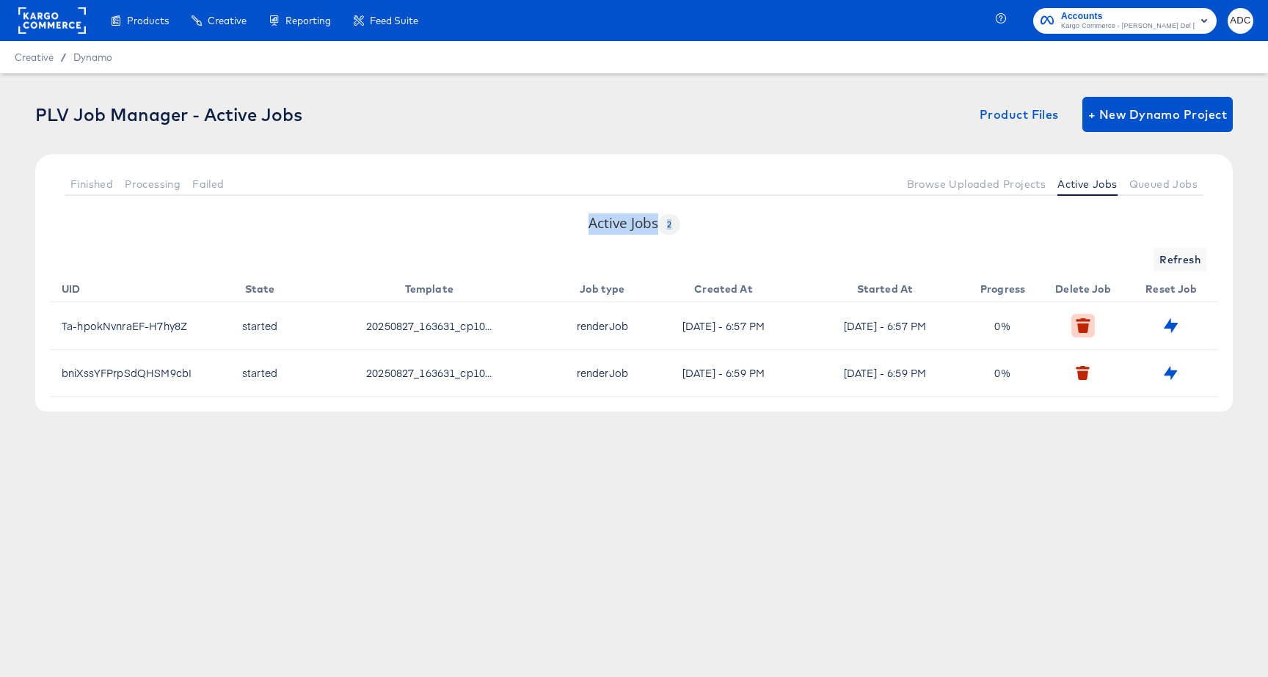
click at [1090, 320] on button "button" at bounding box center [1082, 325] width 23 height 23
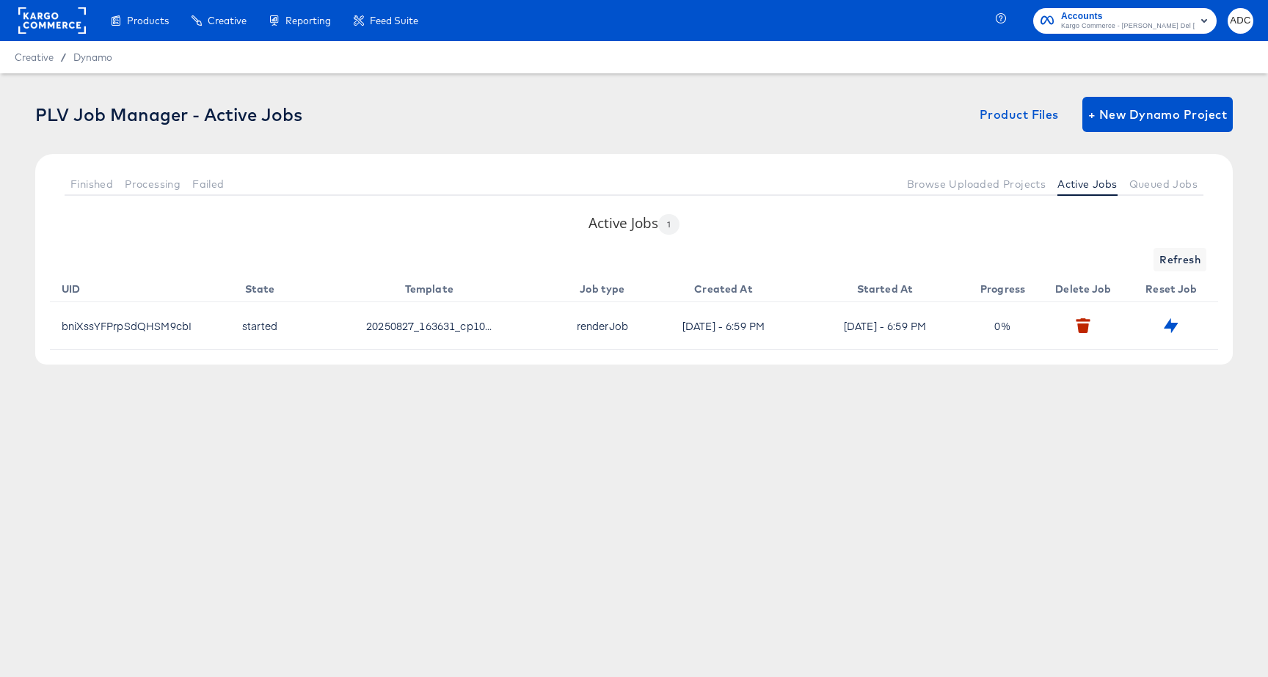
click at [1067, 327] on td at bounding box center [1086, 325] width 88 height 47
click at [1091, 329] on button "button" at bounding box center [1082, 325] width 23 height 23
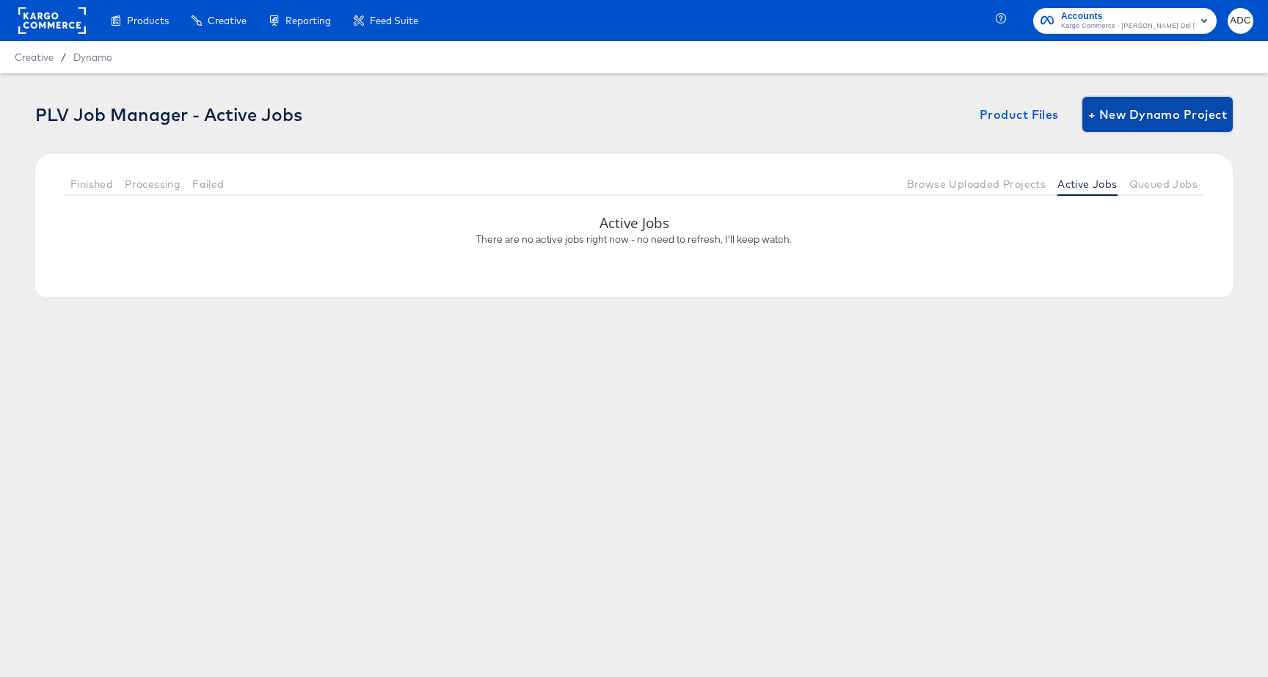
click at [1166, 120] on span "+ New Dynamo Project" at bounding box center [1157, 114] width 139 height 21
